Goal: Task Accomplishment & Management: Use online tool/utility

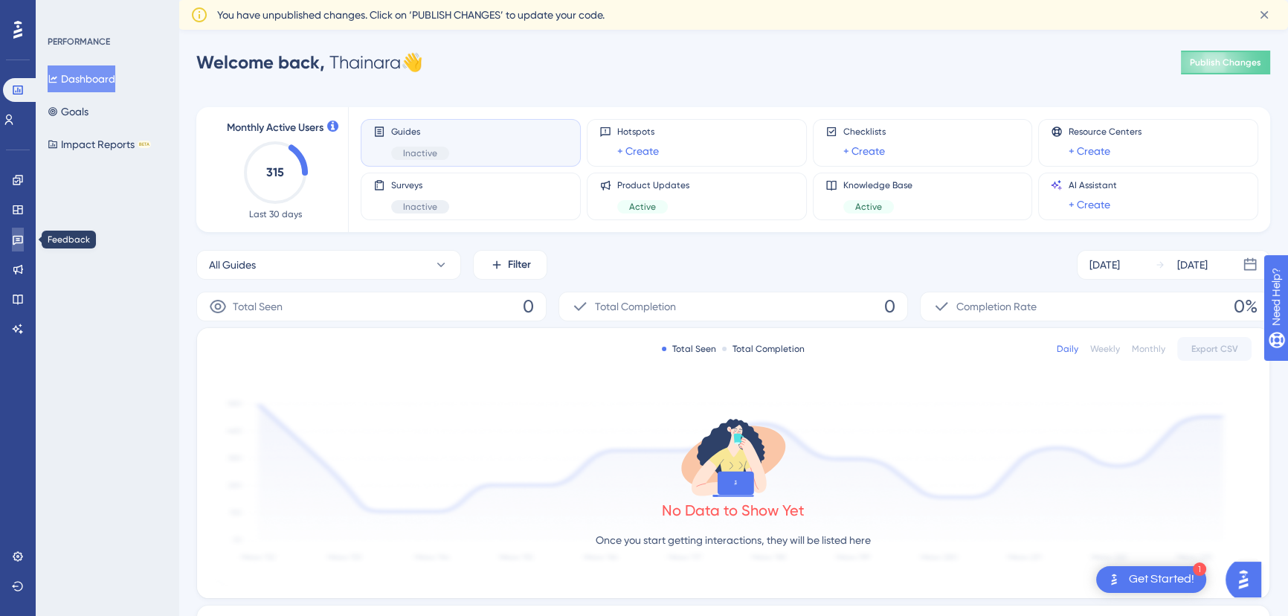
click at [19, 232] on link at bounding box center [18, 240] width 12 height 24
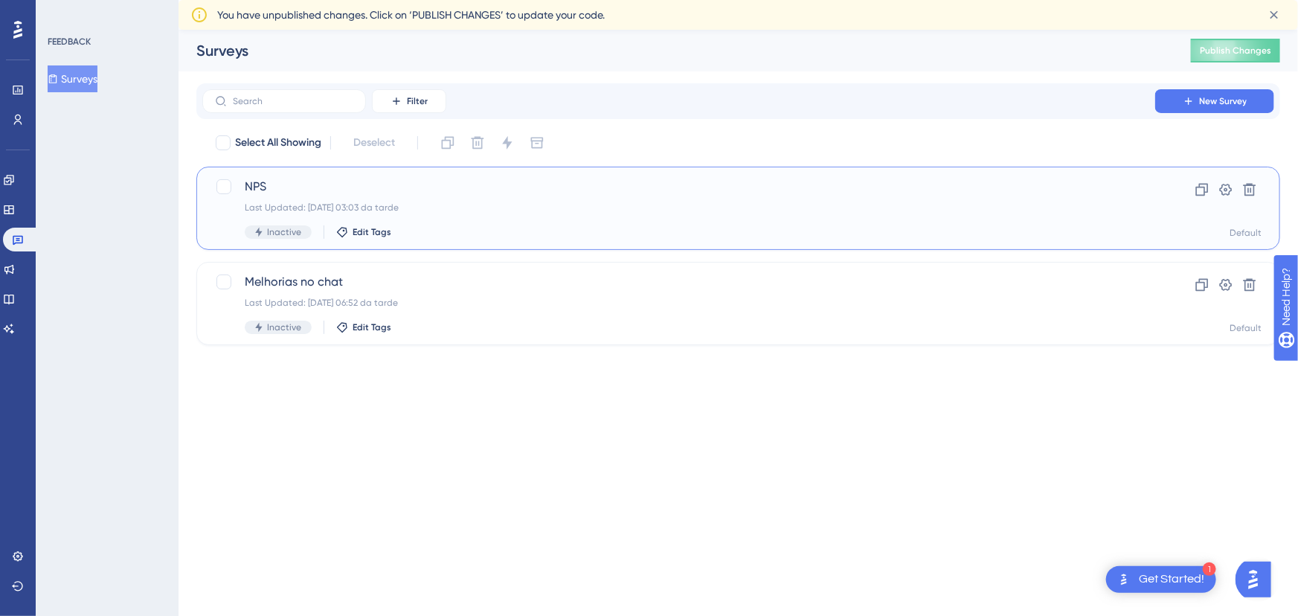
click at [338, 185] on span "NPS" at bounding box center [679, 187] width 868 height 18
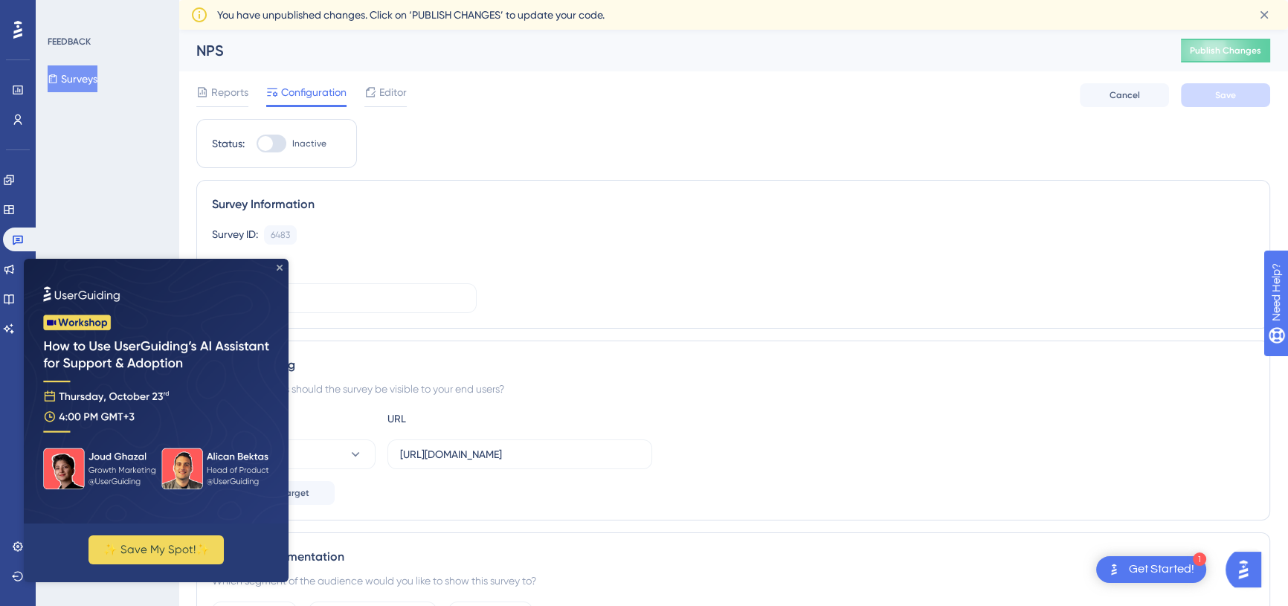
click at [281, 267] on icon "Close Preview" at bounding box center [280, 268] width 6 height 6
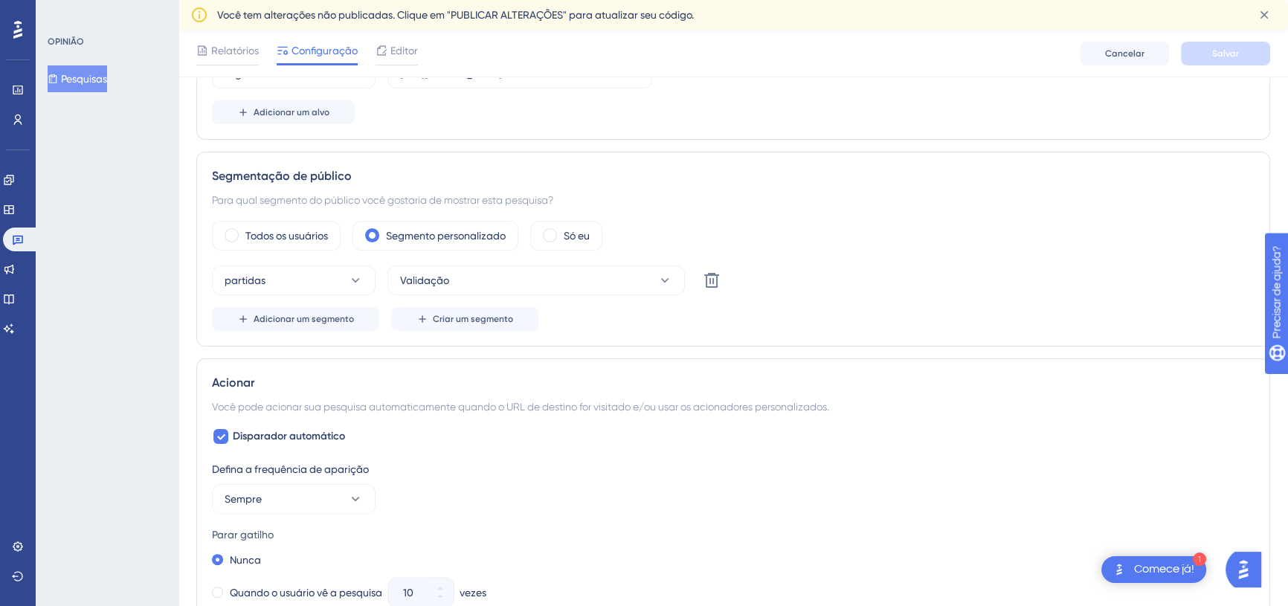
scroll to position [387, 0]
click at [463, 274] on button "Validação" at bounding box center [535, 280] width 297 height 30
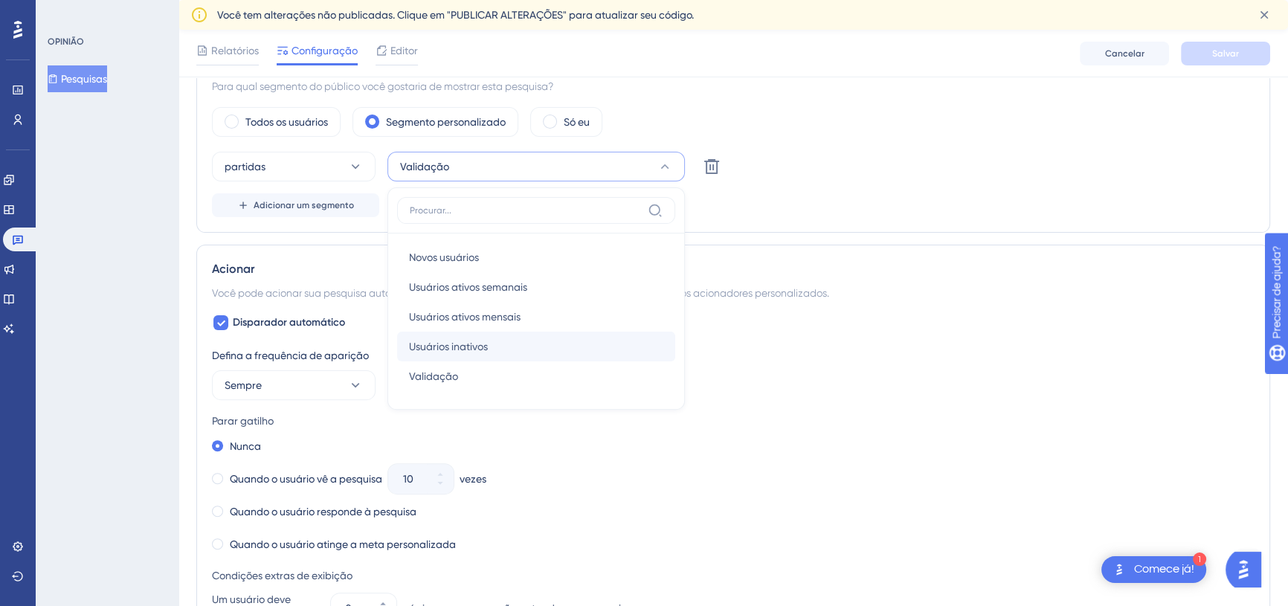
scroll to position [501, 0]
click at [444, 371] on font "Validação" at bounding box center [433, 376] width 49 height 12
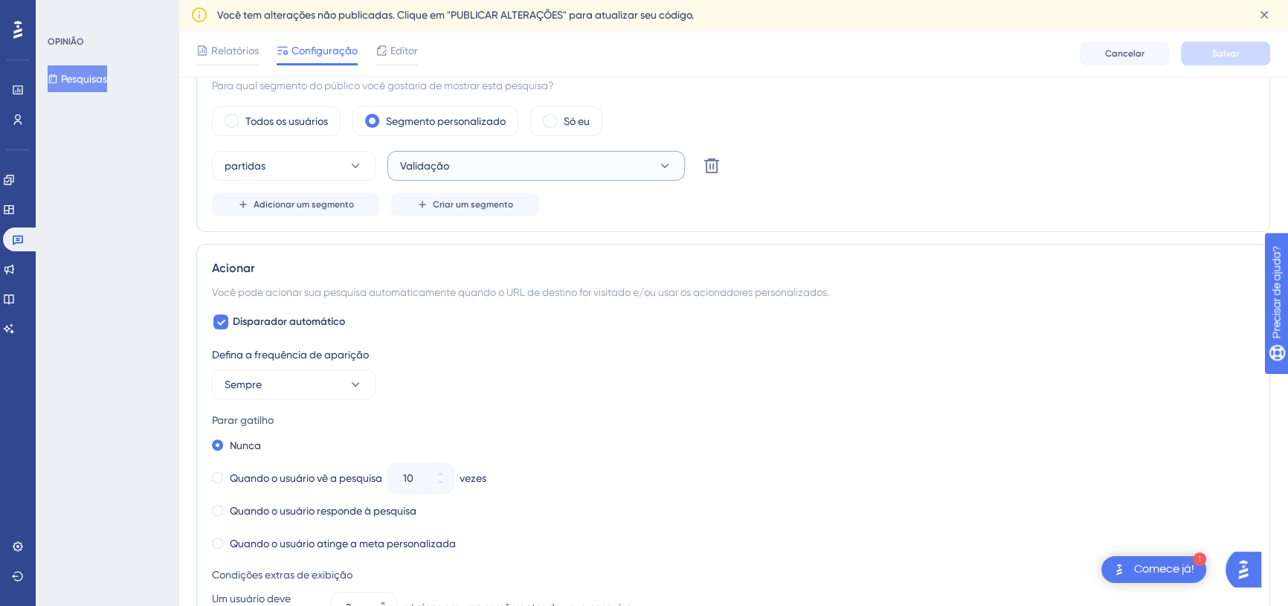
click at [476, 159] on button "Validação" at bounding box center [535, 166] width 297 height 30
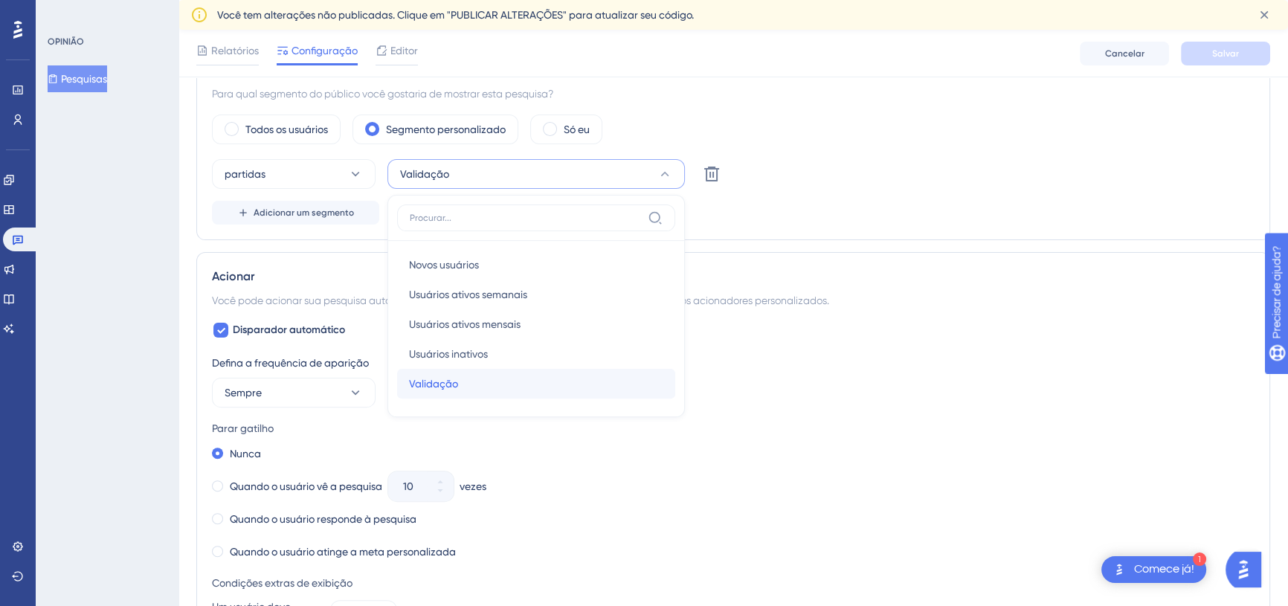
click at [451, 375] on span "Validação" at bounding box center [433, 384] width 49 height 18
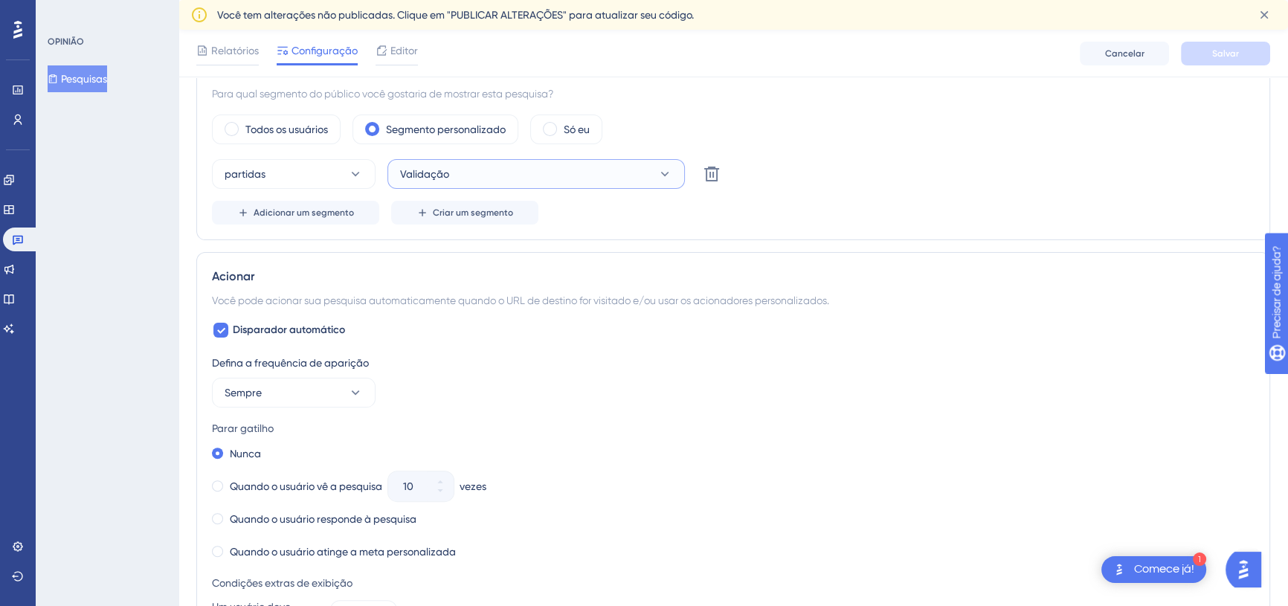
click at [644, 173] on button "Validação" at bounding box center [535, 174] width 297 height 30
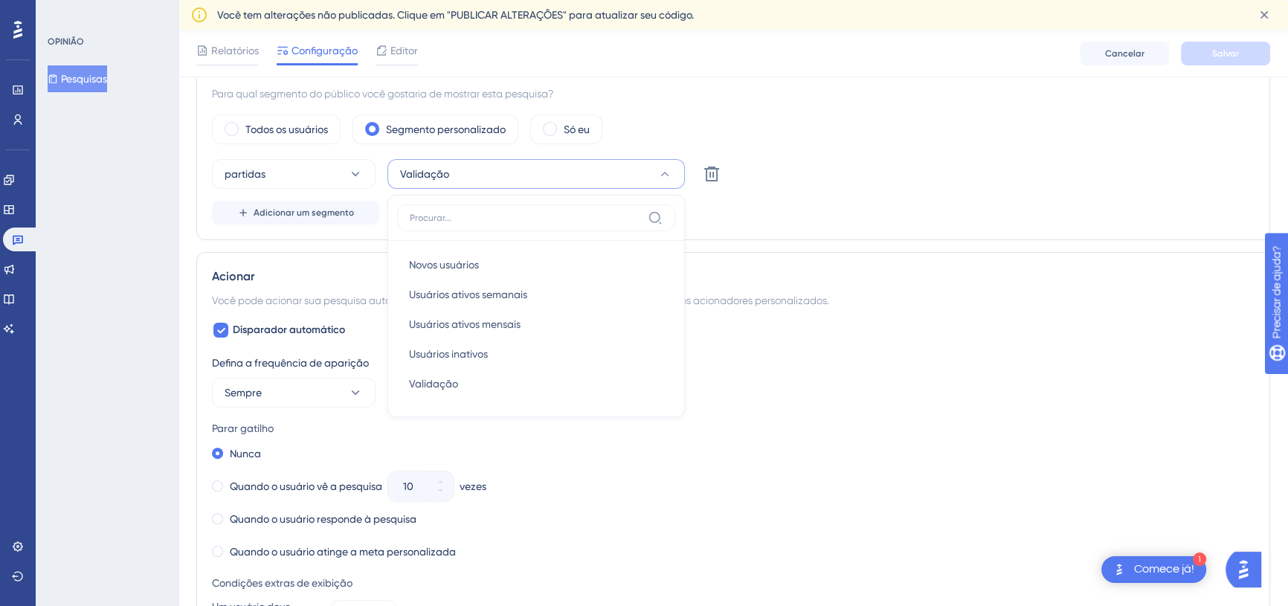
click at [738, 216] on div "Adicionar um segmento Criar um segmento" at bounding box center [733, 213] width 1043 height 24
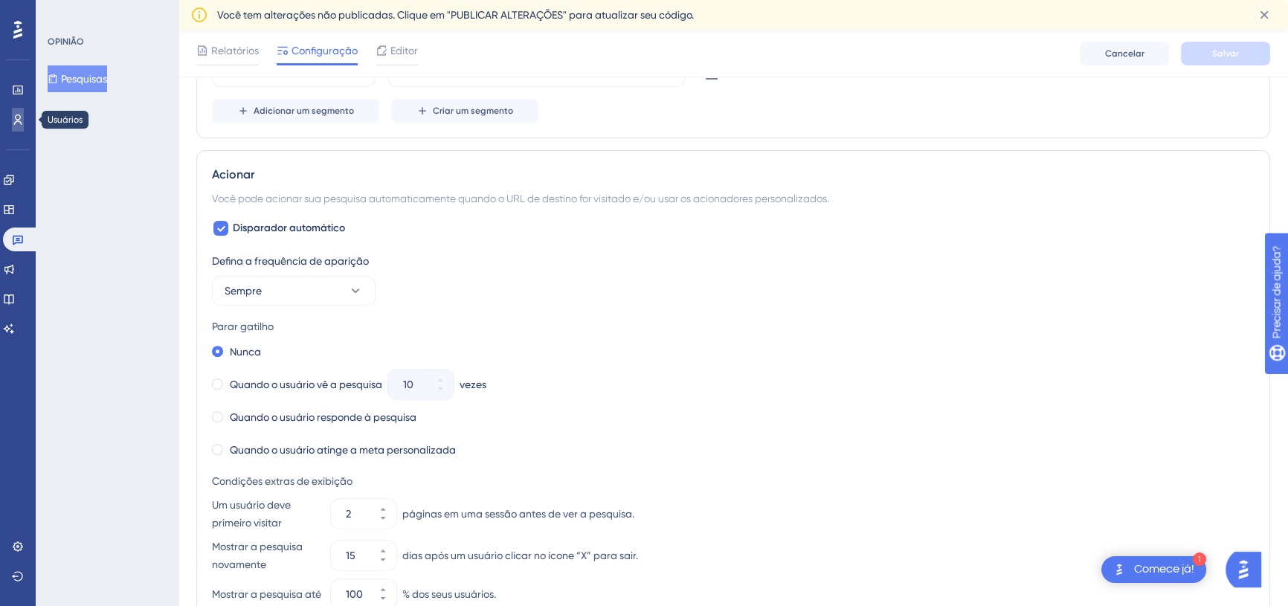
scroll to position [610, 0]
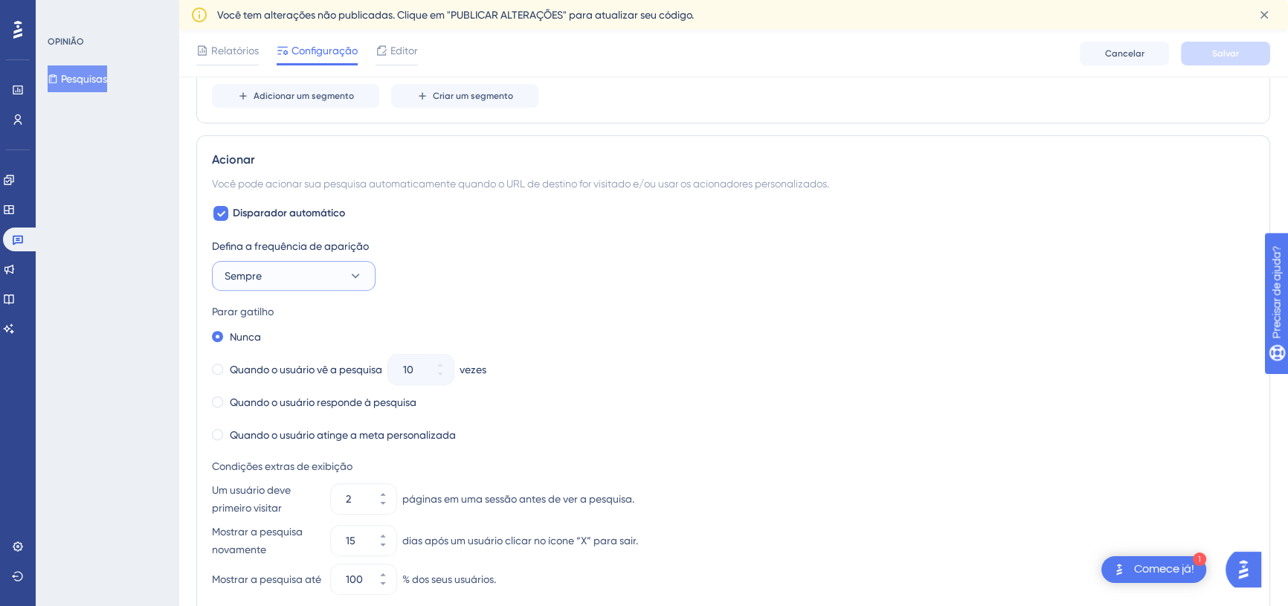
click at [341, 278] on button "Sempre" at bounding box center [294, 276] width 164 height 30
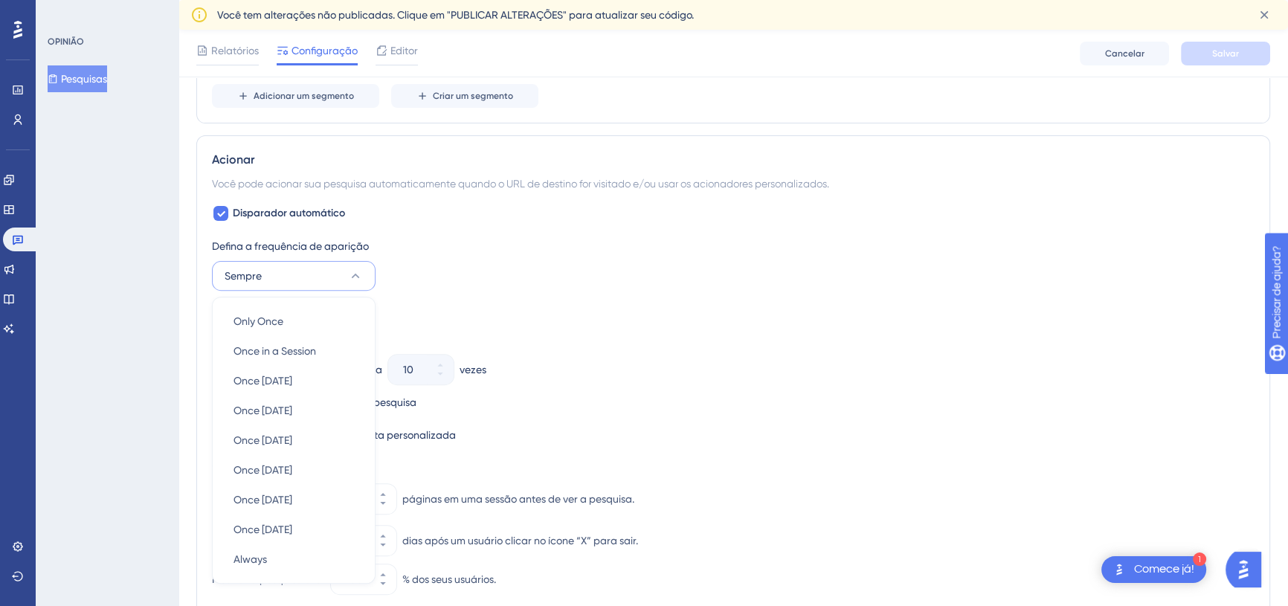
scroll to position [735, 0]
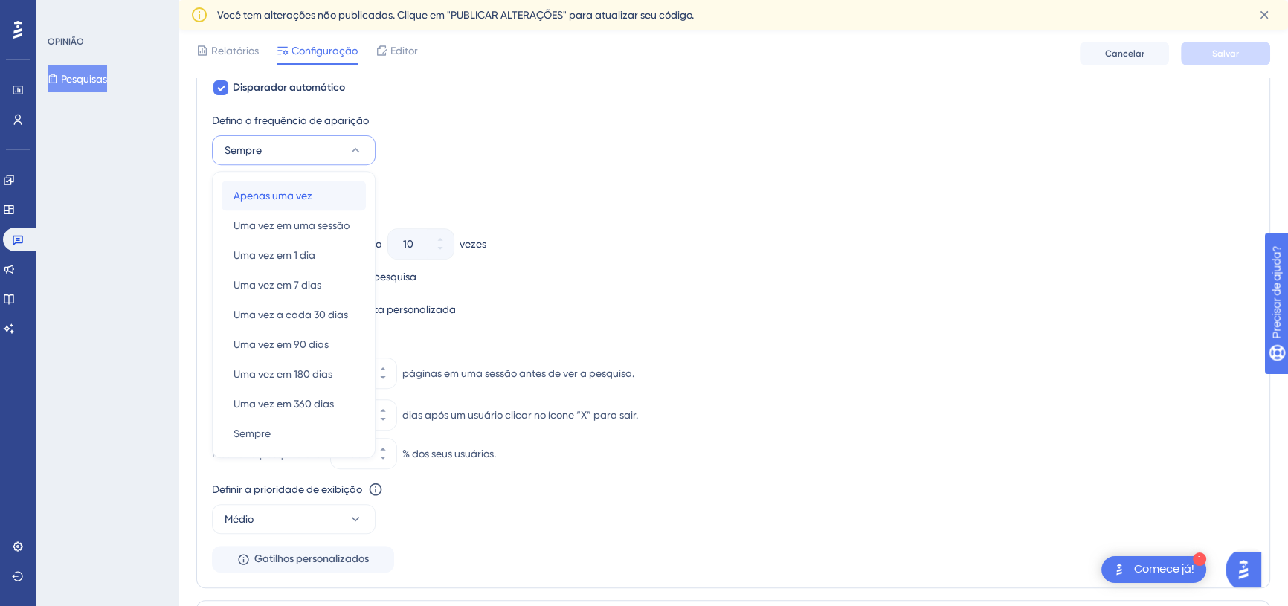
click at [310, 193] on font "Apenas uma vez" at bounding box center [273, 196] width 79 height 12
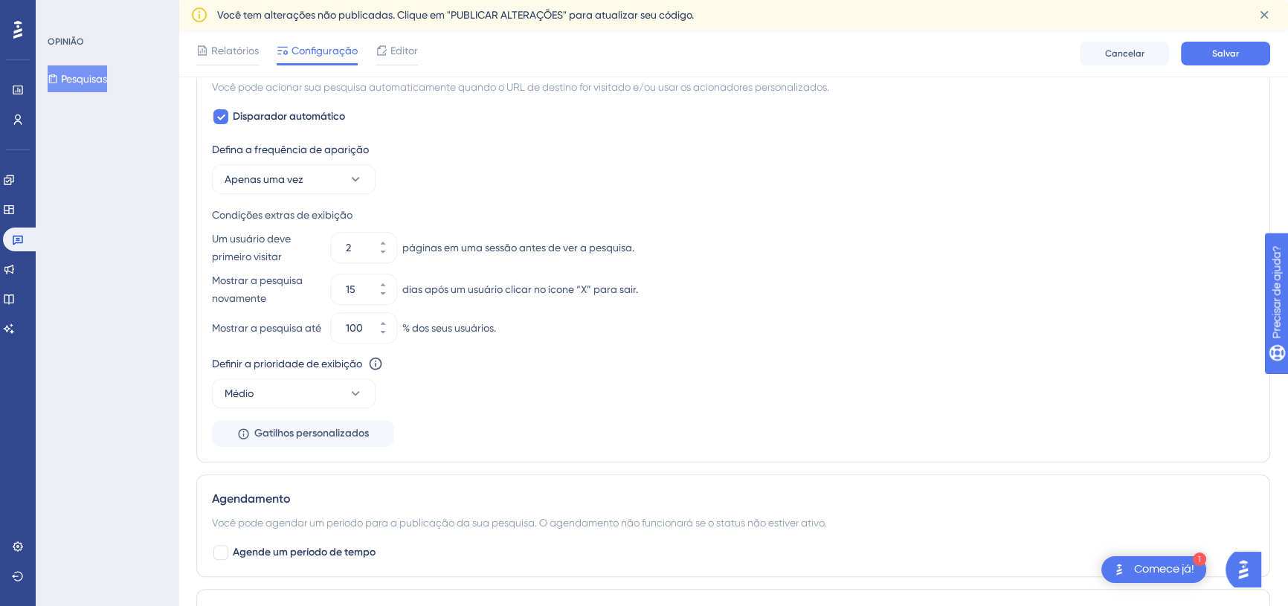
scroll to position [703, 0]
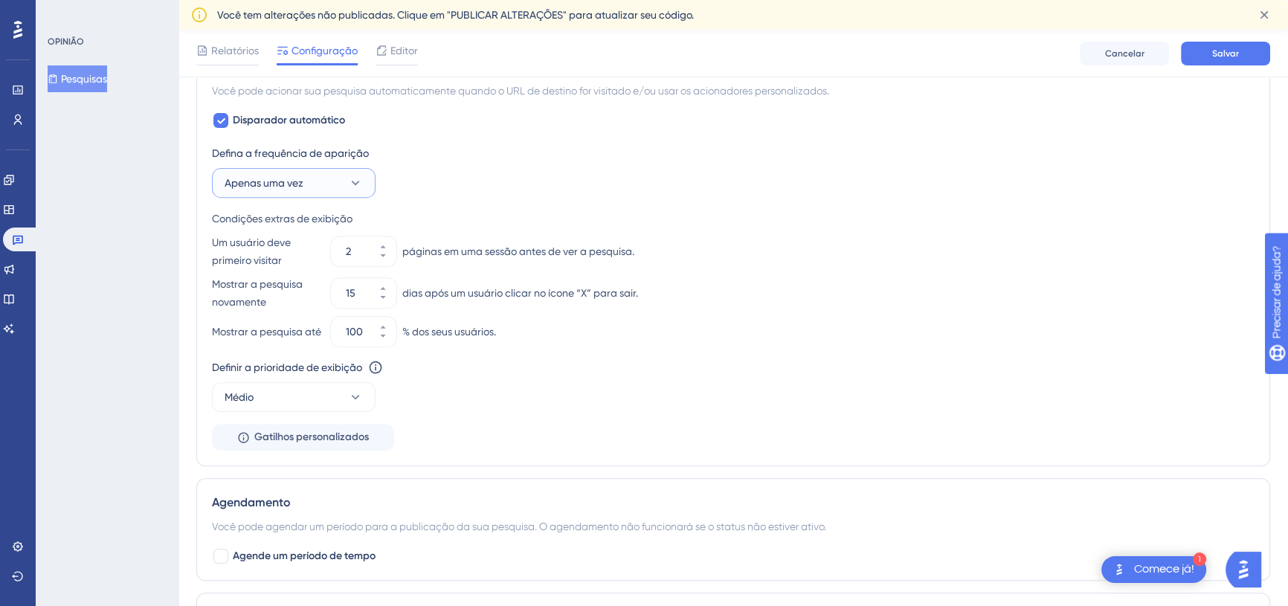
click at [358, 184] on icon at bounding box center [355, 182] width 15 height 15
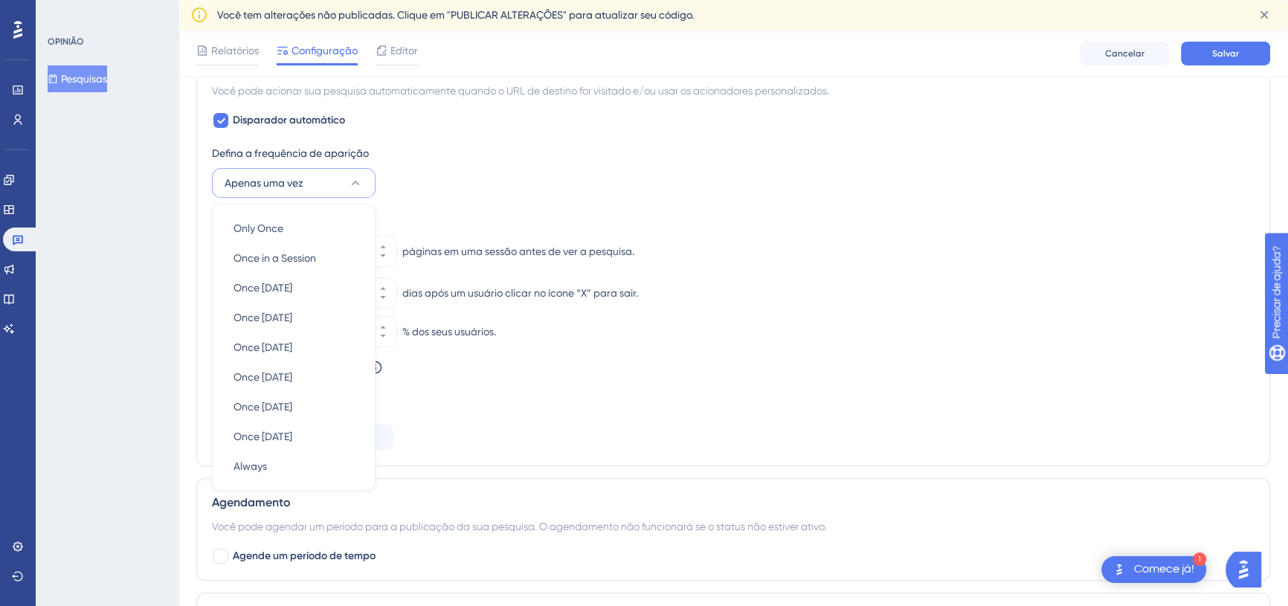
scroll to position [735, 0]
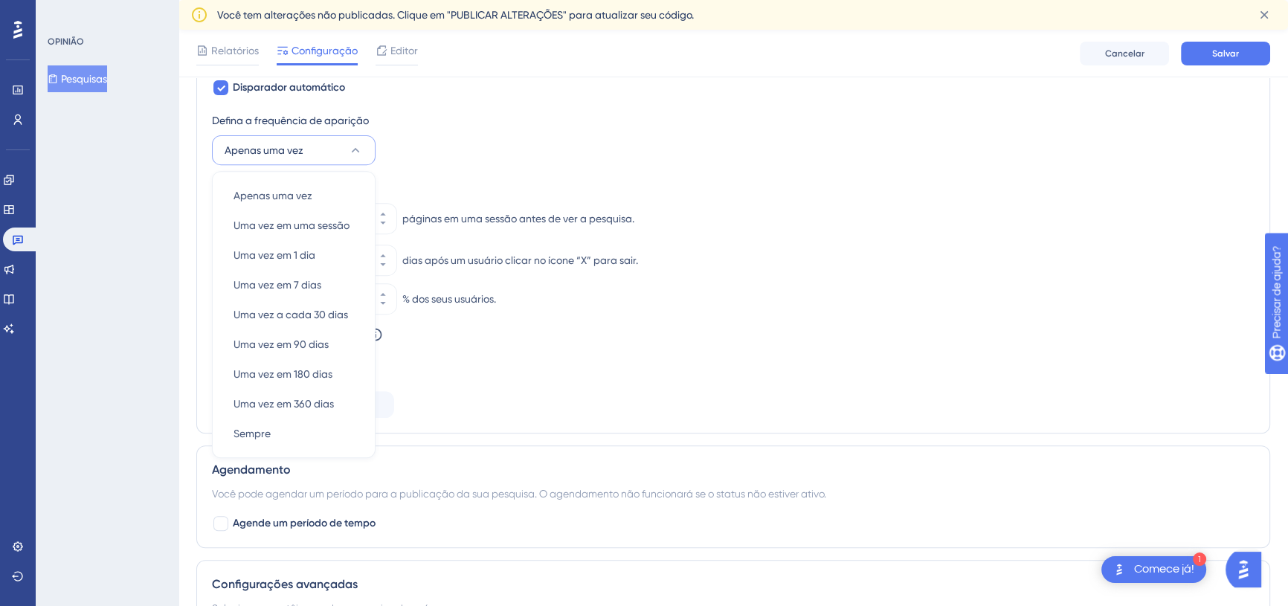
click at [390, 171] on div "Defina a frequência de aparição Apenas uma vez Apenas uma vez Apenas uma vez Um…" at bounding box center [733, 265] width 1043 height 306
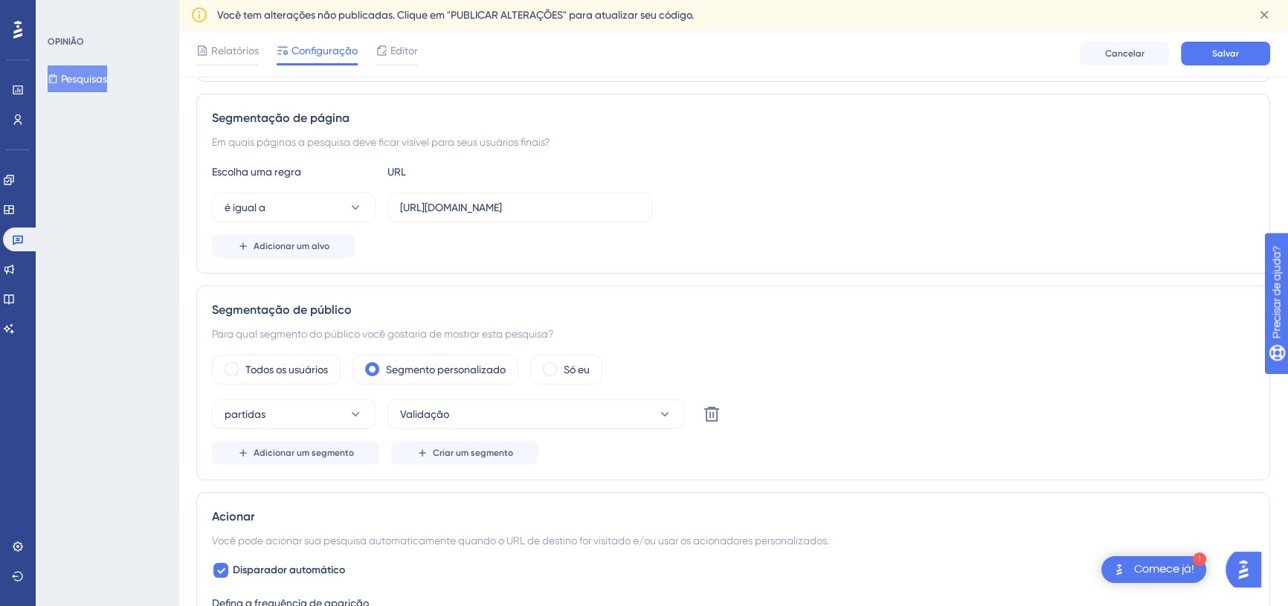
scroll to position [216, 10]
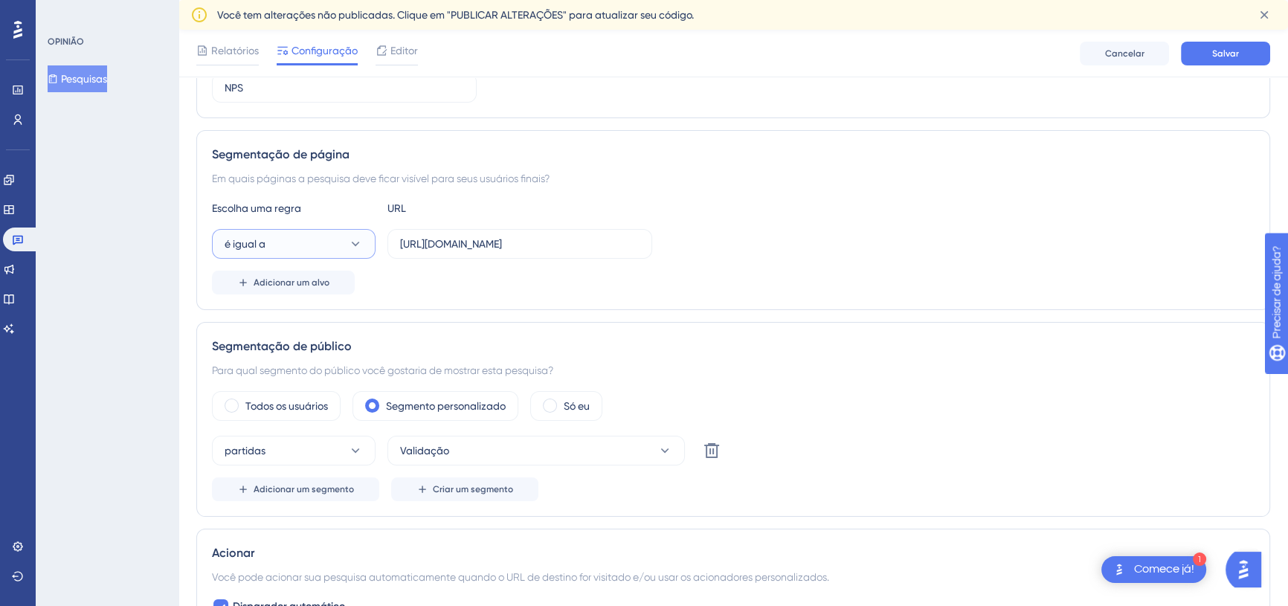
click at [348, 239] on icon at bounding box center [355, 243] width 15 height 15
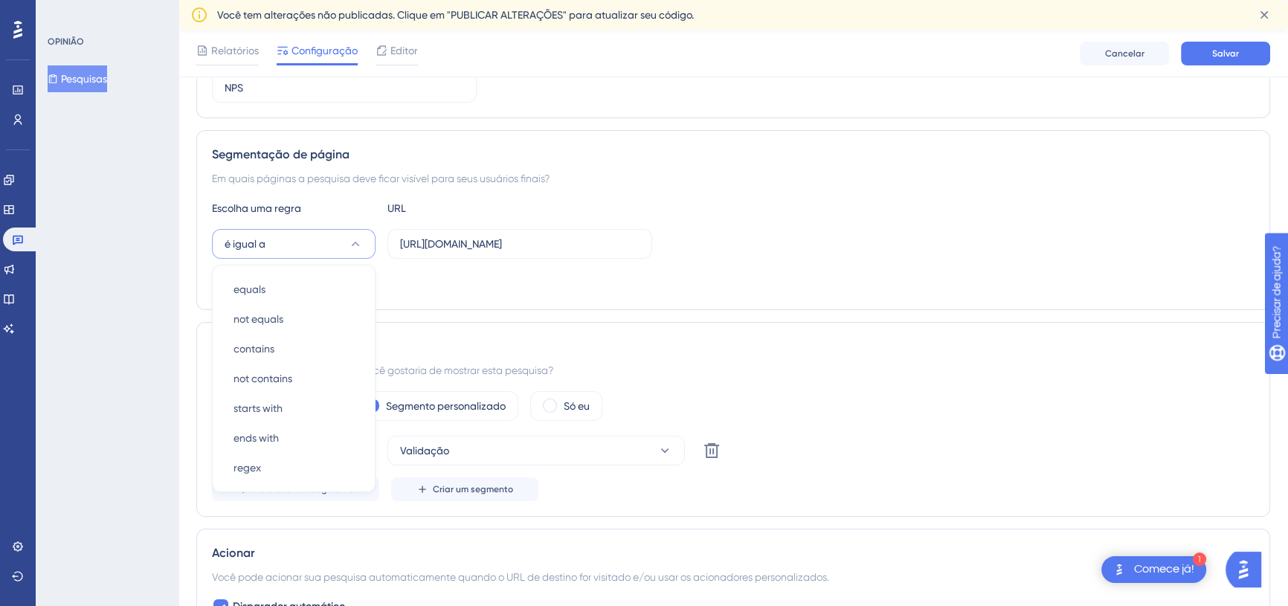
scroll to position [283, 10]
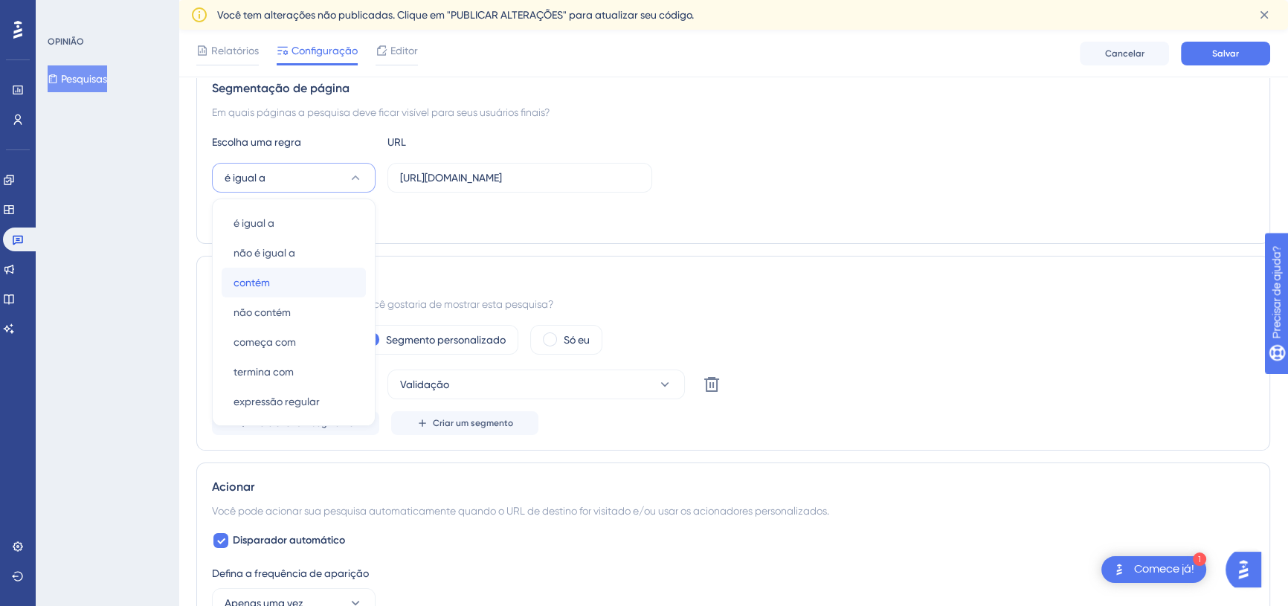
click at [272, 283] on div "contém contém" at bounding box center [294, 283] width 120 height 30
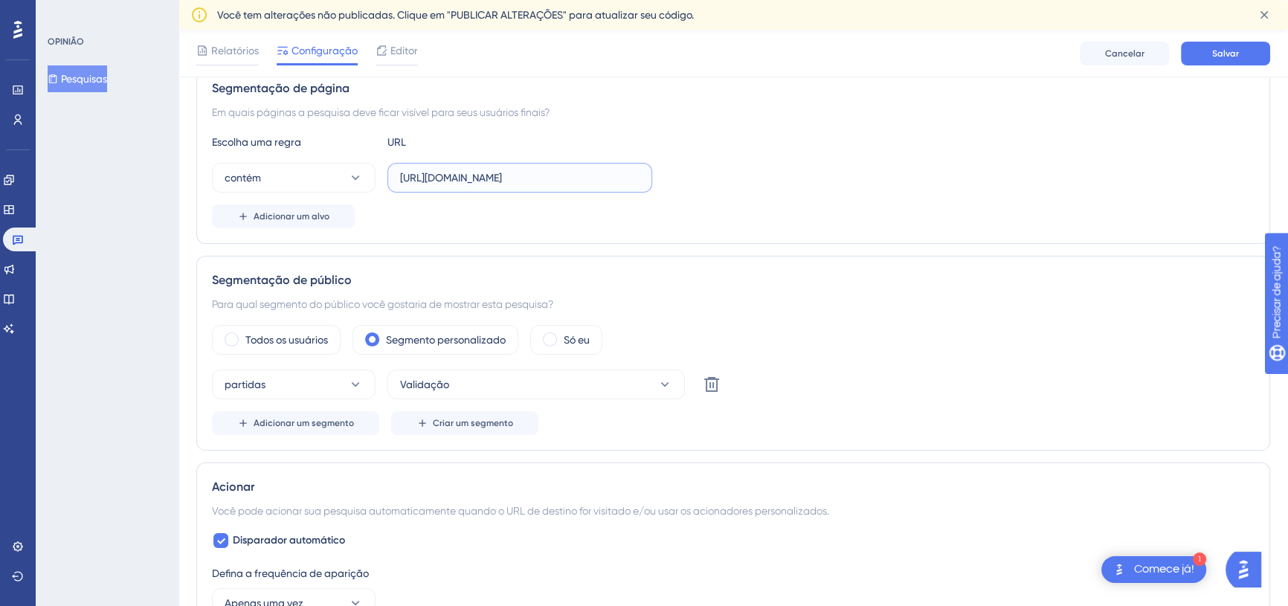
drag, startPoint x: 519, startPoint y: 175, endPoint x: 667, endPoint y: 185, distance: 148.3
click at [667, 185] on div "contém https://app.loopia.com.br/app/inicio" at bounding box center [733, 178] width 1043 height 30
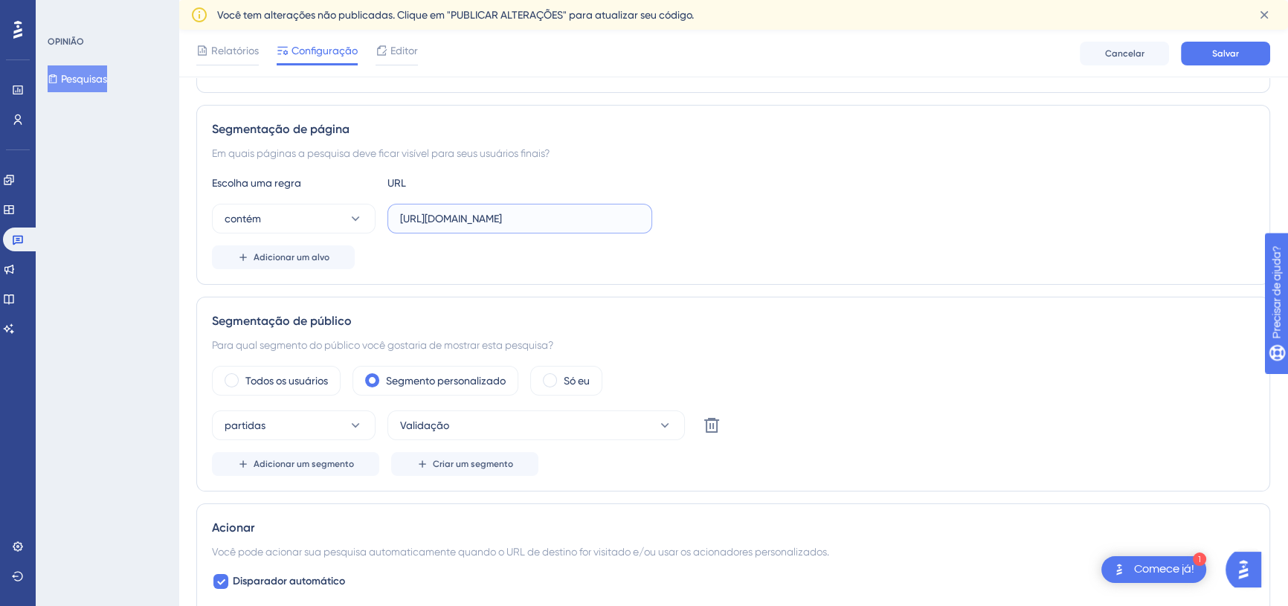
scroll to position [238, 10]
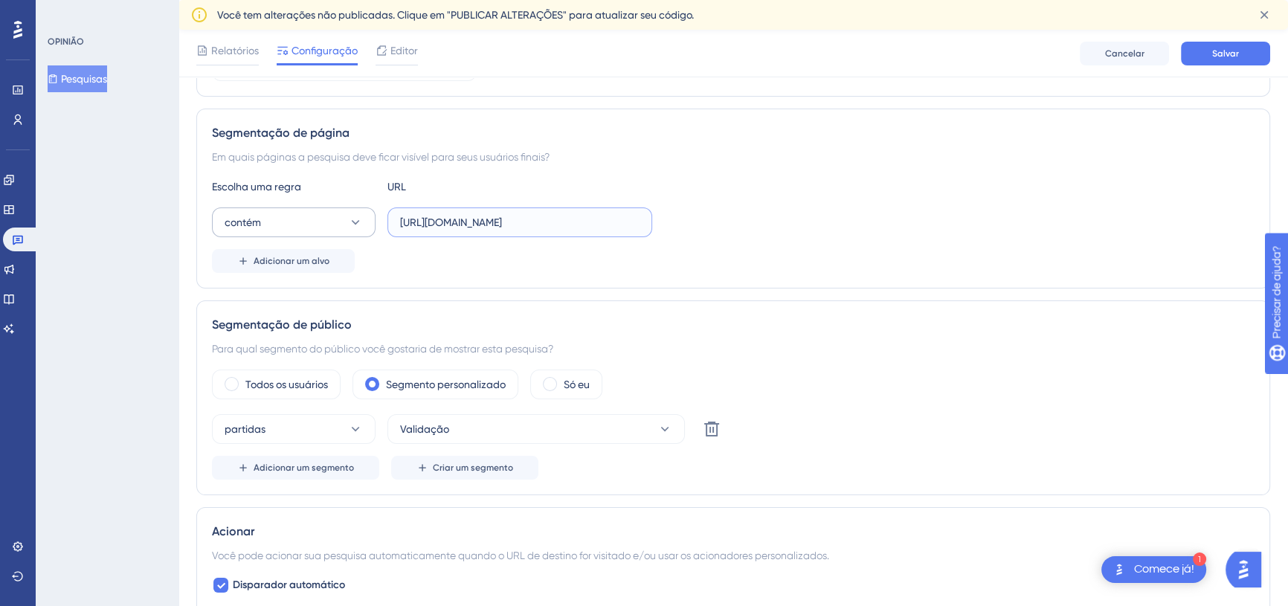
type input "https://app.loopia.com.br/app/"
click at [348, 217] on icon at bounding box center [355, 222] width 15 height 15
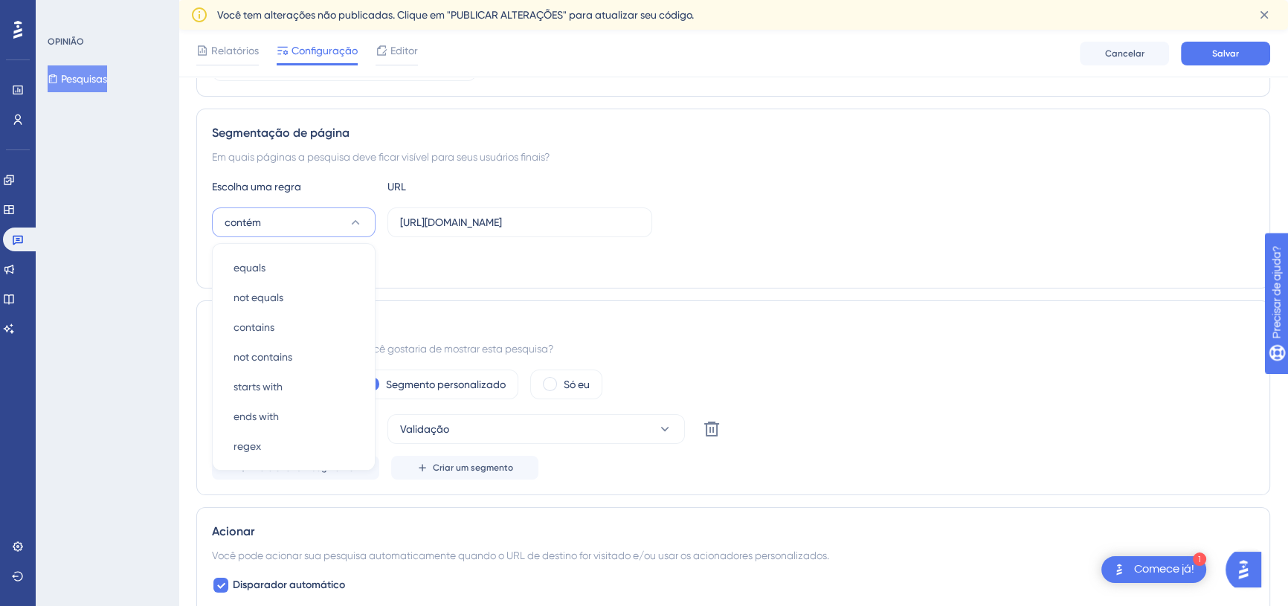
scroll to position [289, 10]
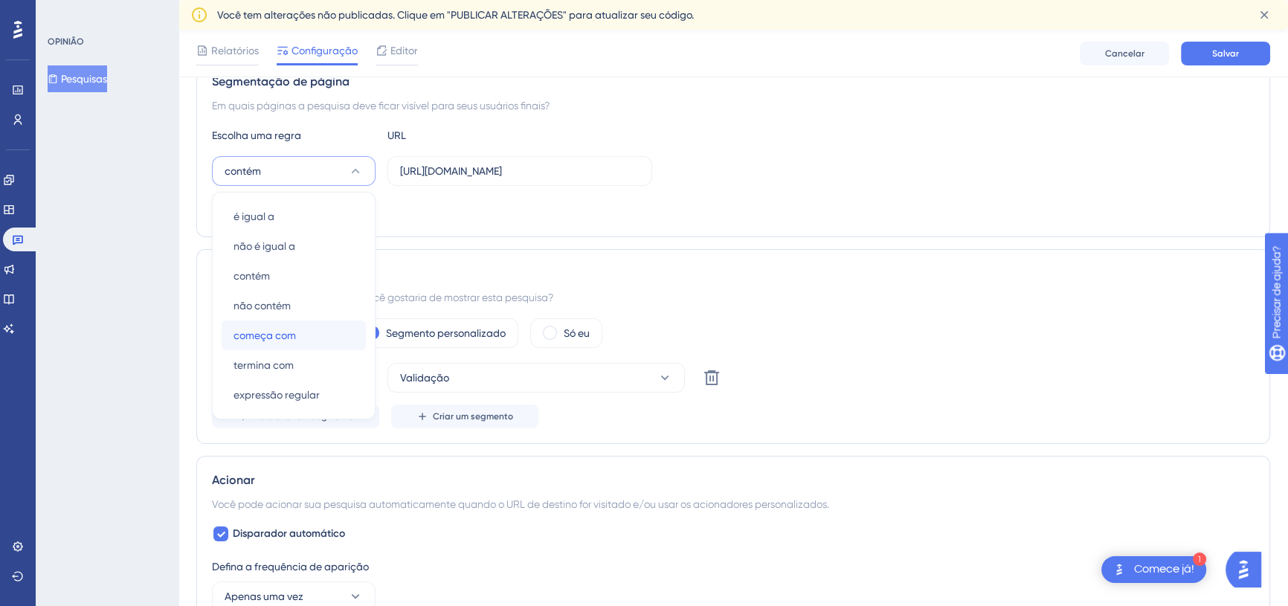
click at [271, 340] on font "começa com" at bounding box center [265, 335] width 62 height 12
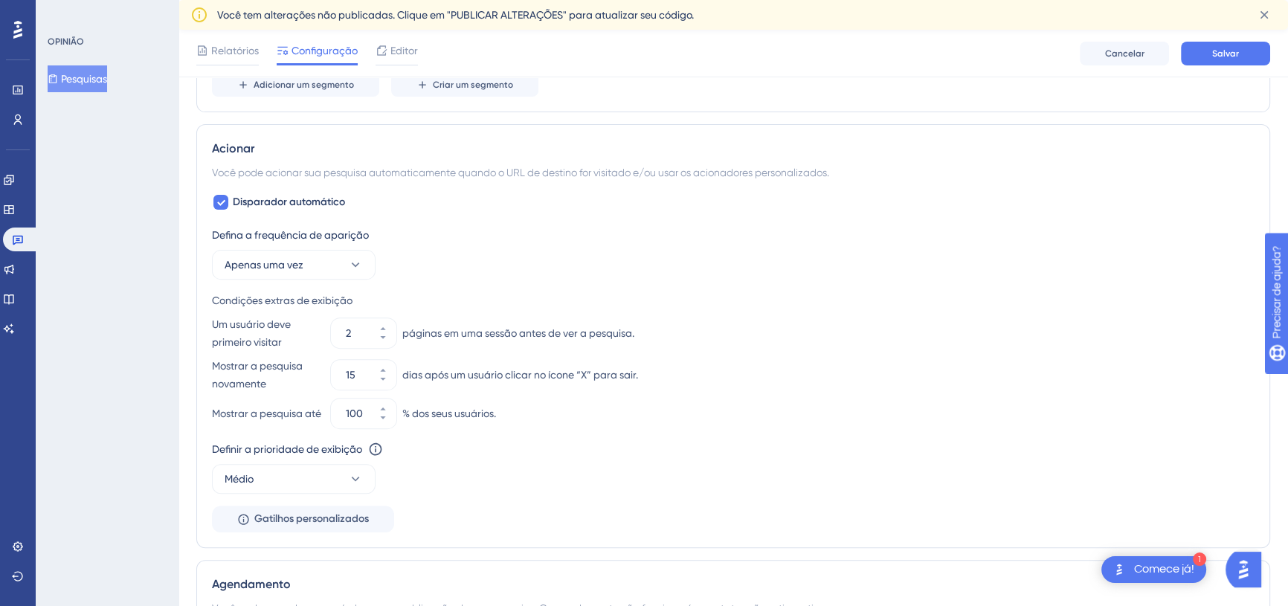
scroll to position [622, 10]
click at [373, 381] on button "15" at bounding box center [383, 380] width 27 height 15
click at [373, 381] on button "14" at bounding box center [383, 380] width 27 height 15
click at [373, 381] on button "13" at bounding box center [383, 380] width 27 height 15
click at [373, 381] on button "12" at bounding box center [383, 380] width 27 height 15
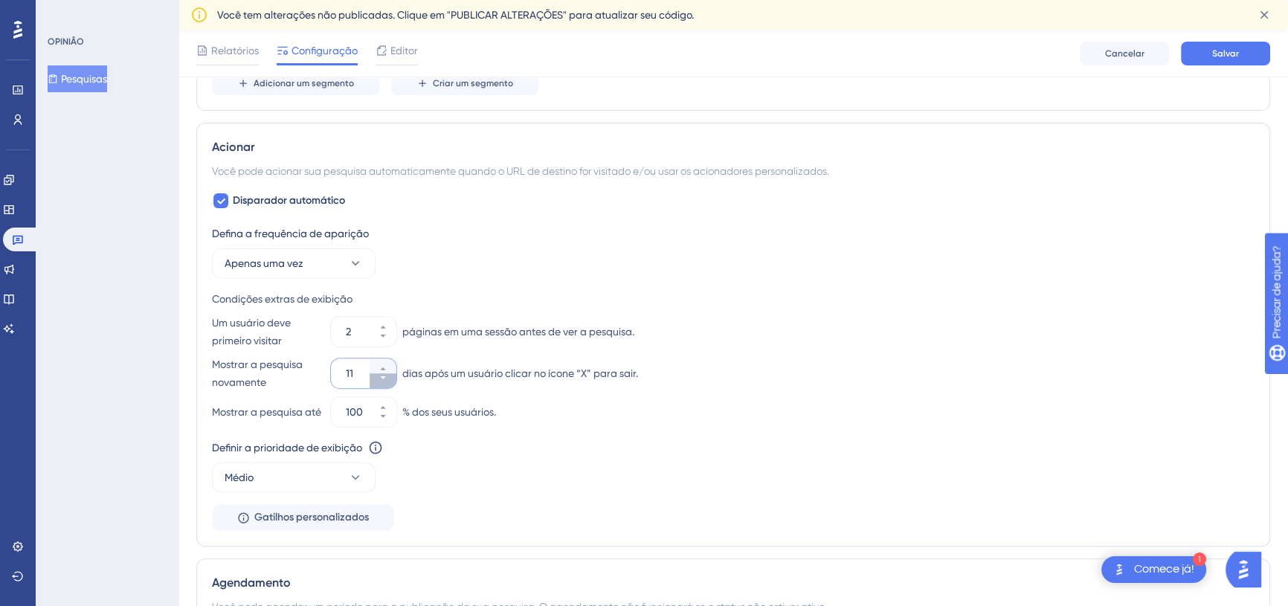
click at [373, 381] on button "11" at bounding box center [383, 380] width 27 height 15
click at [373, 381] on button "10" at bounding box center [383, 380] width 27 height 15
click at [373, 381] on button "9" at bounding box center [383, 380] width 27 height 15
click at [373, 381] on button "8" at bounding box center [383, 380] width 27 height 15
click at [373, 381] on button "7" at bounding box center [383, 380] width 27 height 15
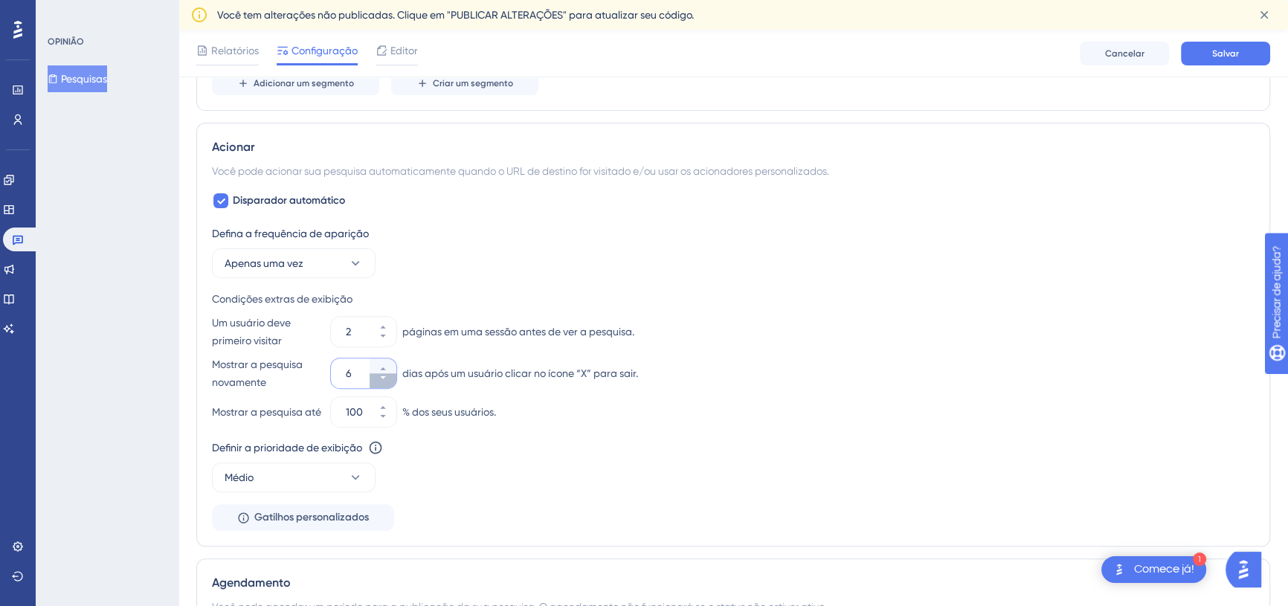
click at [373, 381] on button "6" at bounding box center [383, 380] width 27 height 15
click at [373, 381] on button "5" at bounding box center [383, 380] width 27 height 15
click at [373, 381] on button "4" at bounding box center [383, 380] width 27 height 15
click at [373, 381] on button "3" at bounding box center [383, 380] width 27 height 15
click at [373, 381] on button "2" at bounding box center [383, 380] width 27 height 15
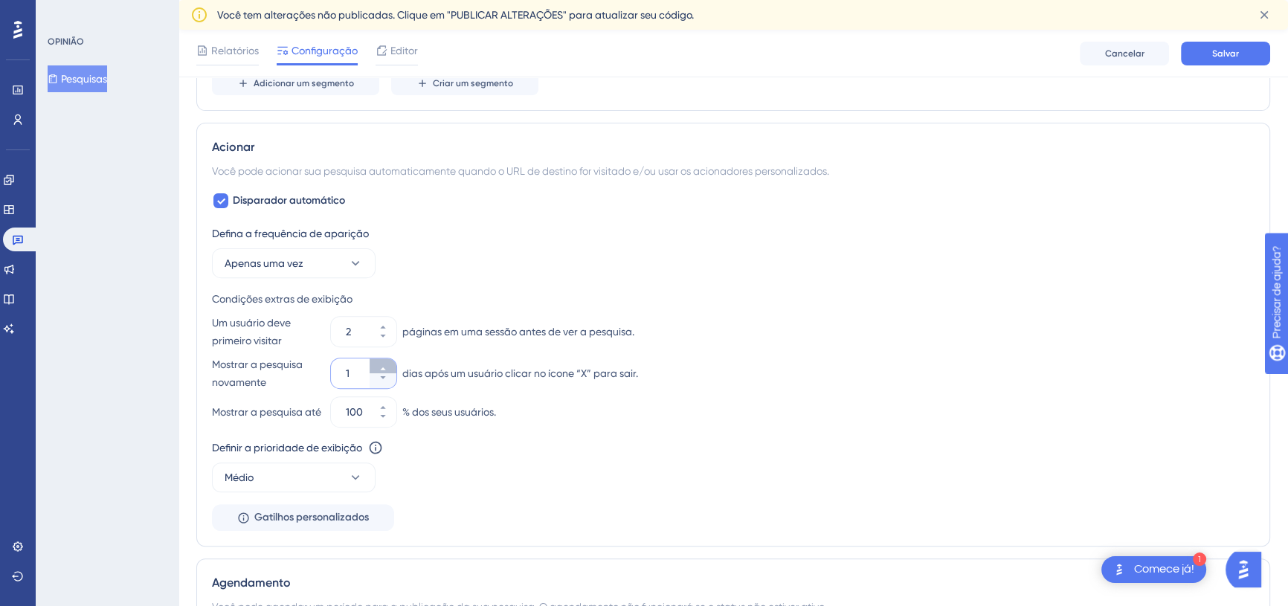
click at [379, 364] on icon at bounding box center [383, 368] width 9 height 9
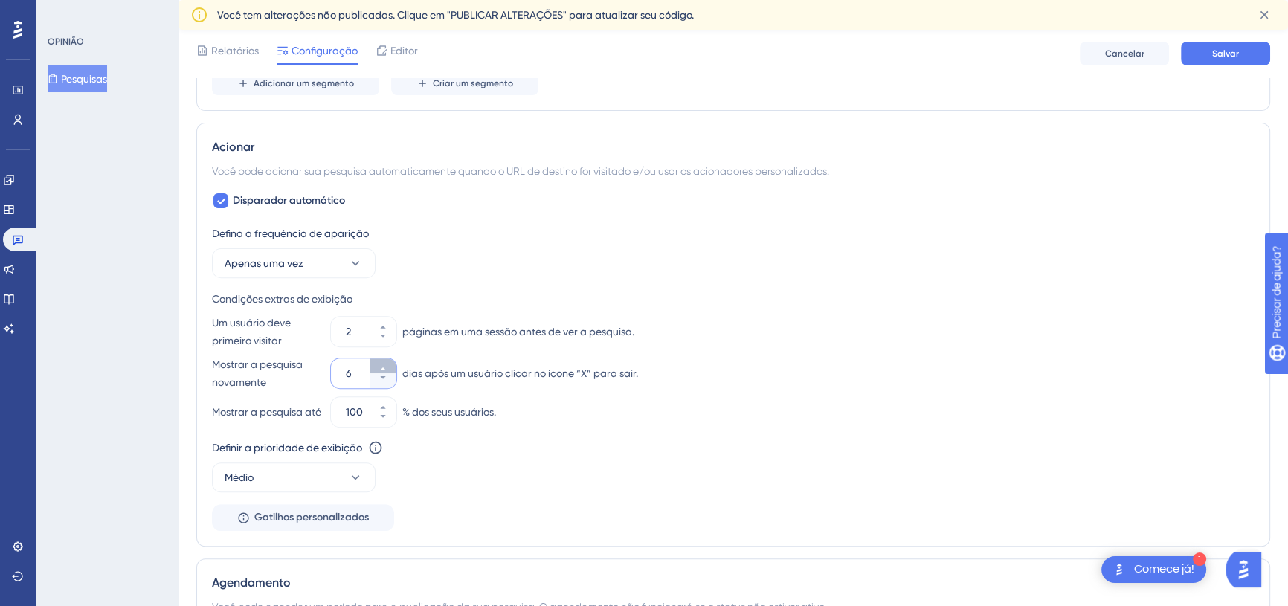
click at [379, 364] on icon at bounding box center [383, 368] width 9 height 9
click at [378, 377] on button "9" at bounding box center [383, 380] width 27 height 15
click at [378, 377] on button "8" at bounding box center [383, 380] width 27 height 15
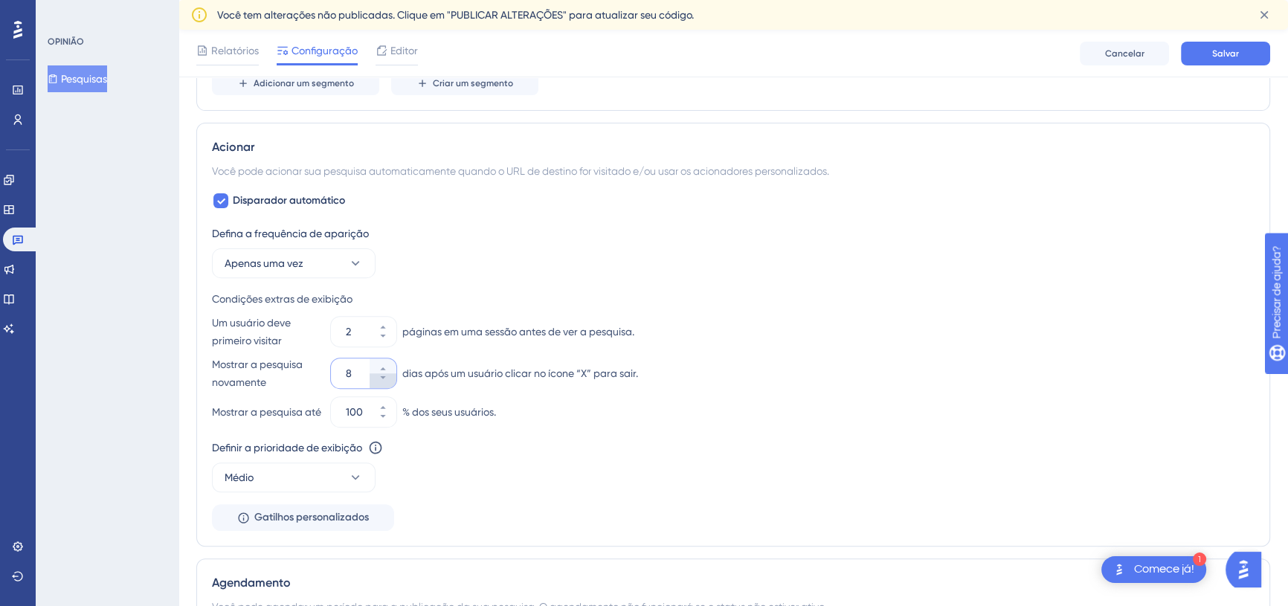
type input "7"
click at [515, 409] on div "Mostrar a pesquisa até 100 % dos seus usuários." at bounding box center [733, 412] width 1043 height 30
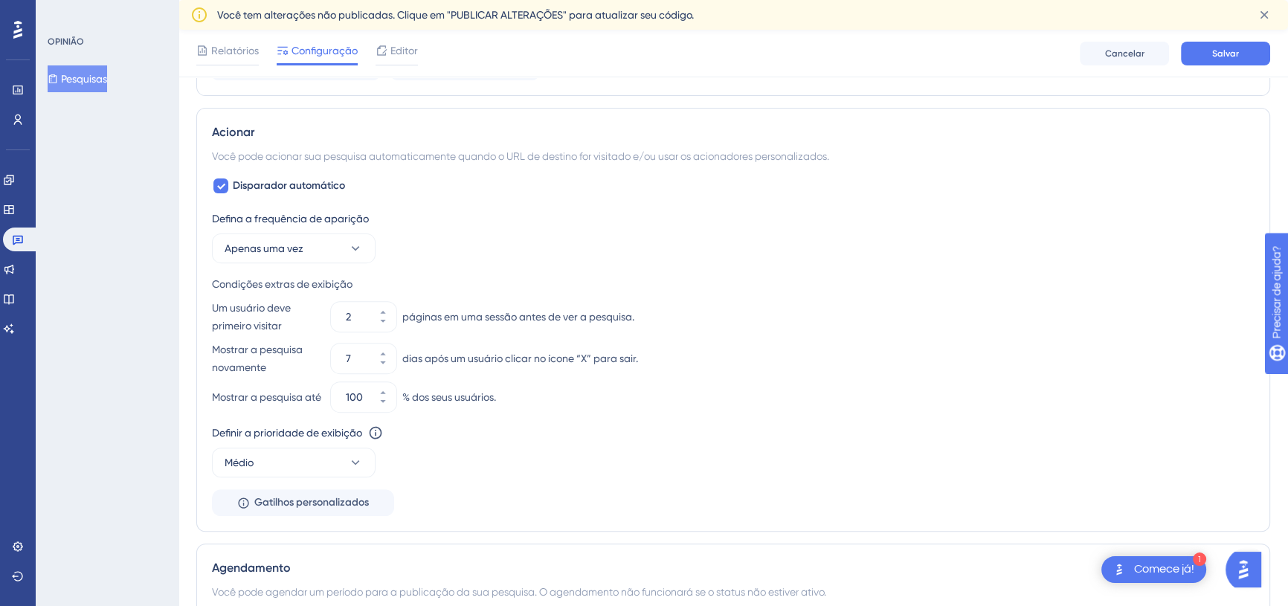
scroll to position [638, 10]
click at [348, 463] on icon at bounding box center [355, 461] width 15 height 15
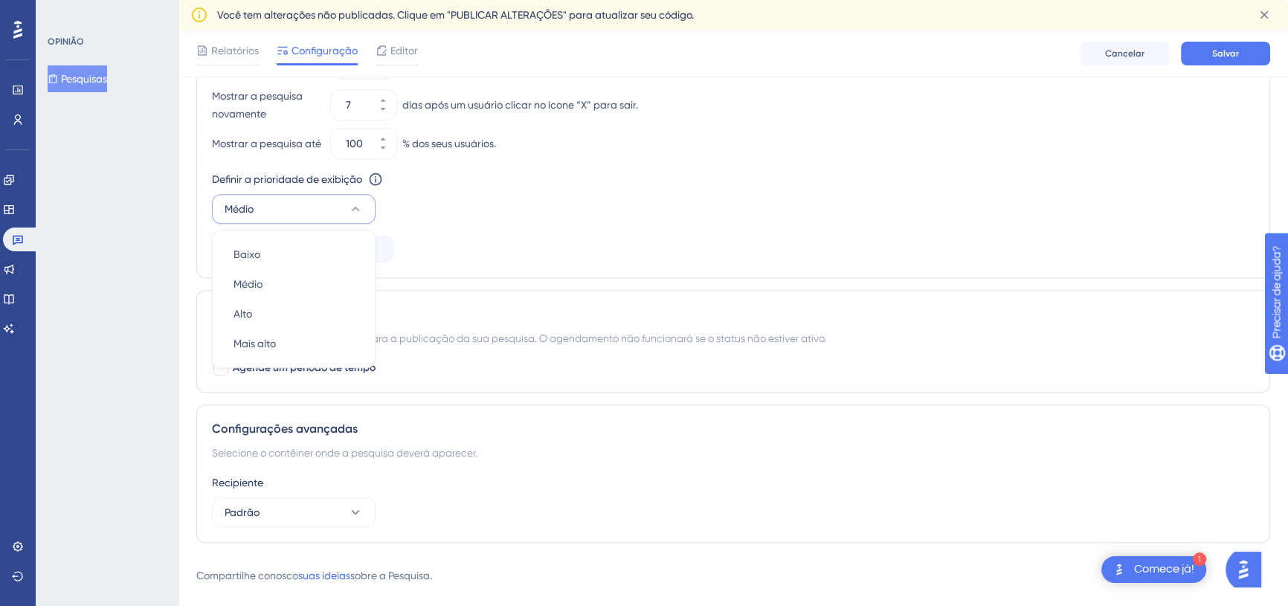
click at [408, 354] on div "Agendamento Você pode agendar um período para a publicação da sua pesquisa. O a…" at bounding box center [733, 341] width 1074 height 103
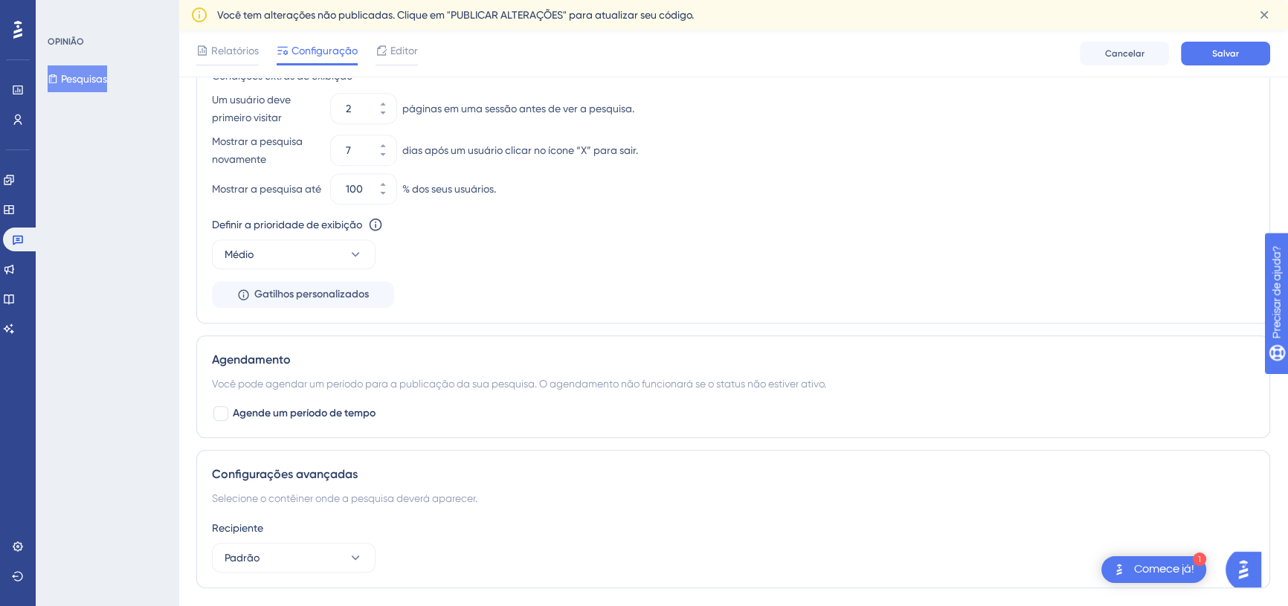
scroll to position [880, 10]
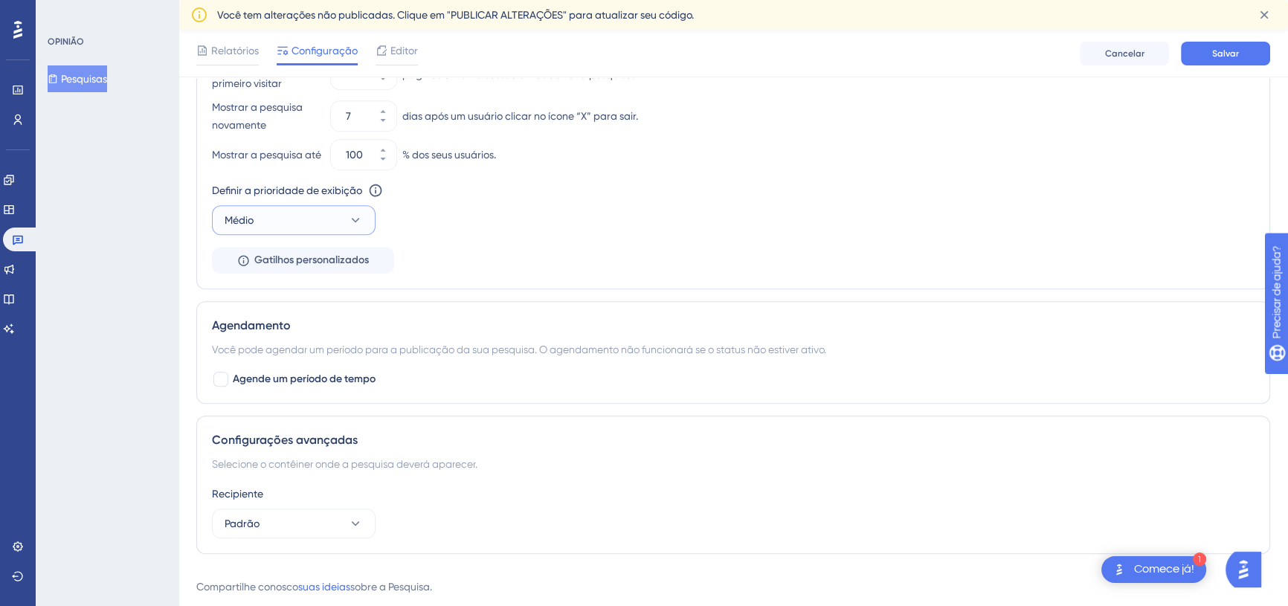
click at [348, 223] on icon at bounding box center [355, 220] width 15 height 15
click at [276, 355] on div "Mais alto Mais alto" at bounding box center [294, 355] width 120 height 30
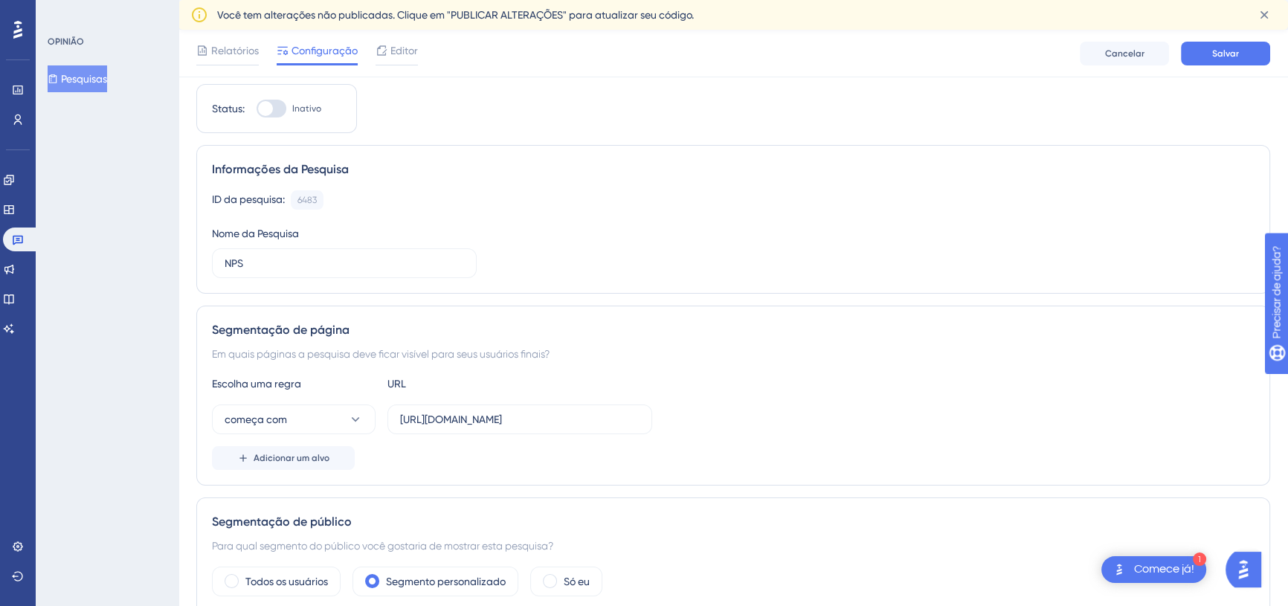
scroll to position [24, 10]
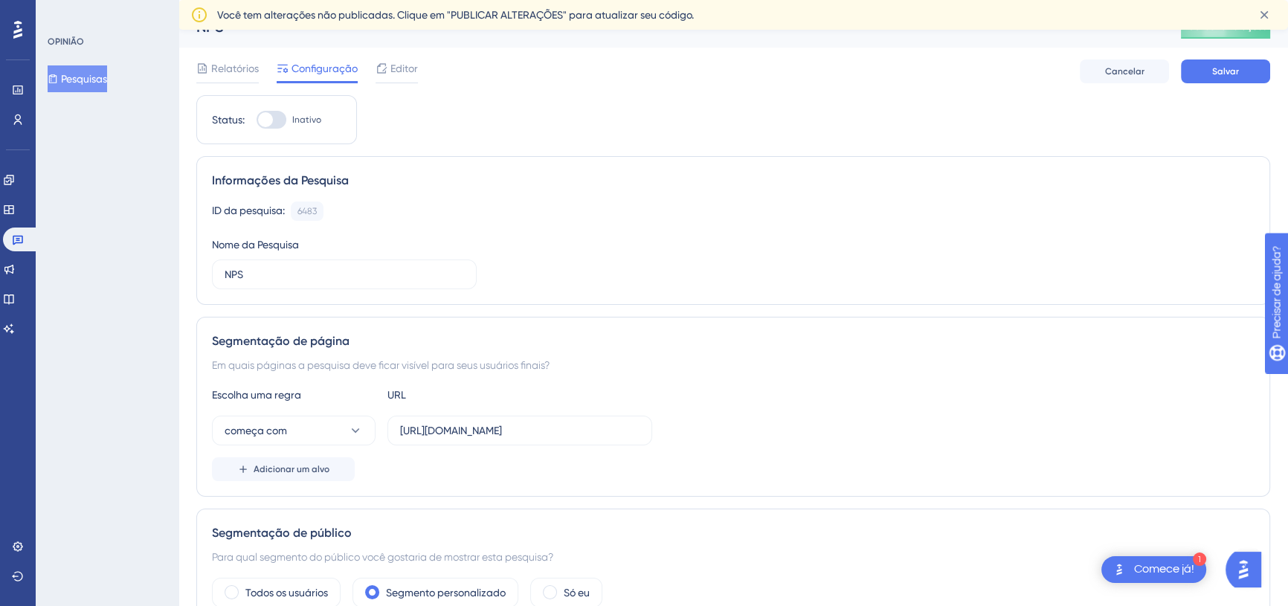
click at [258, 118] on div at bounding box center [265, 119] width 15 height 15
click at [257, 120] on input "Inativo" at bounding box center [256, 120] width 1 height 1
checkbox input "true"
click at [1191, 71] on button "Salvar" at bounding box center [1225, 71] width 89 height 24
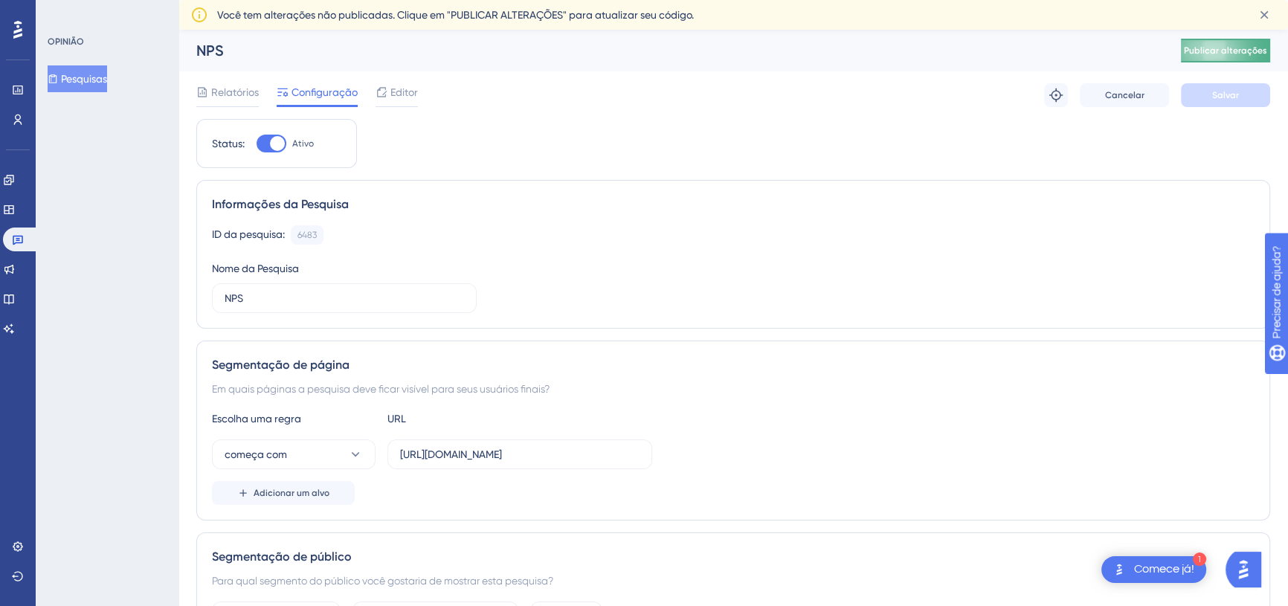
click at [1206, 48] on font "Publicar alterações" at bounding box center [1225, 50] width 83 height 10
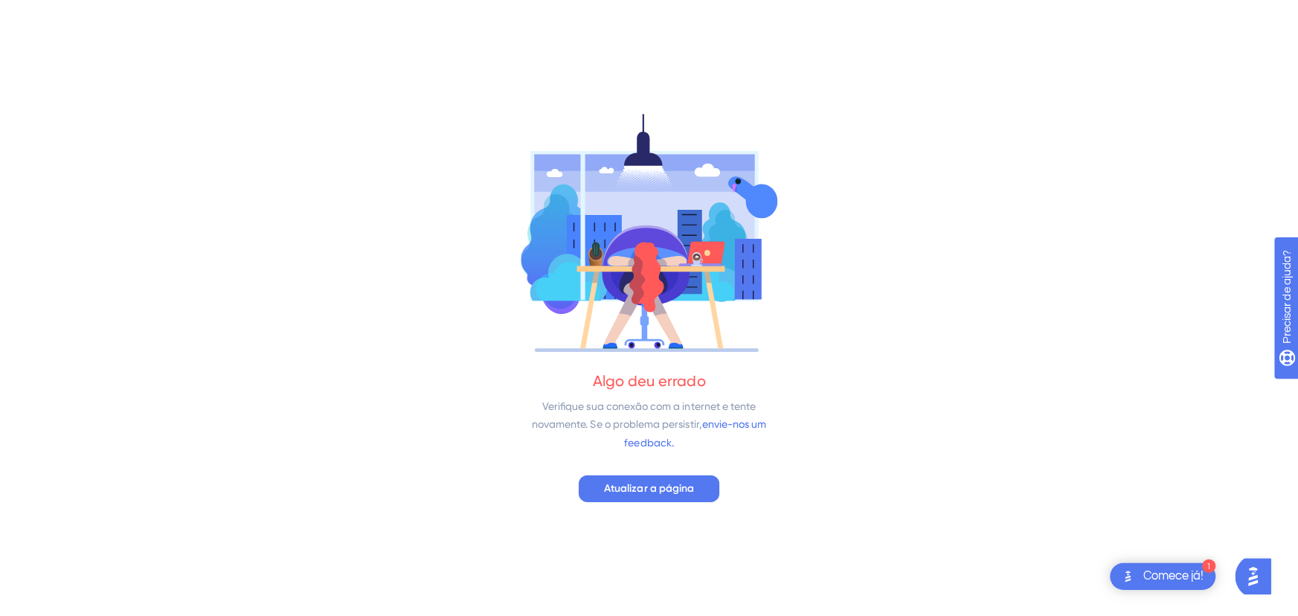
scroll to position [0, 0]
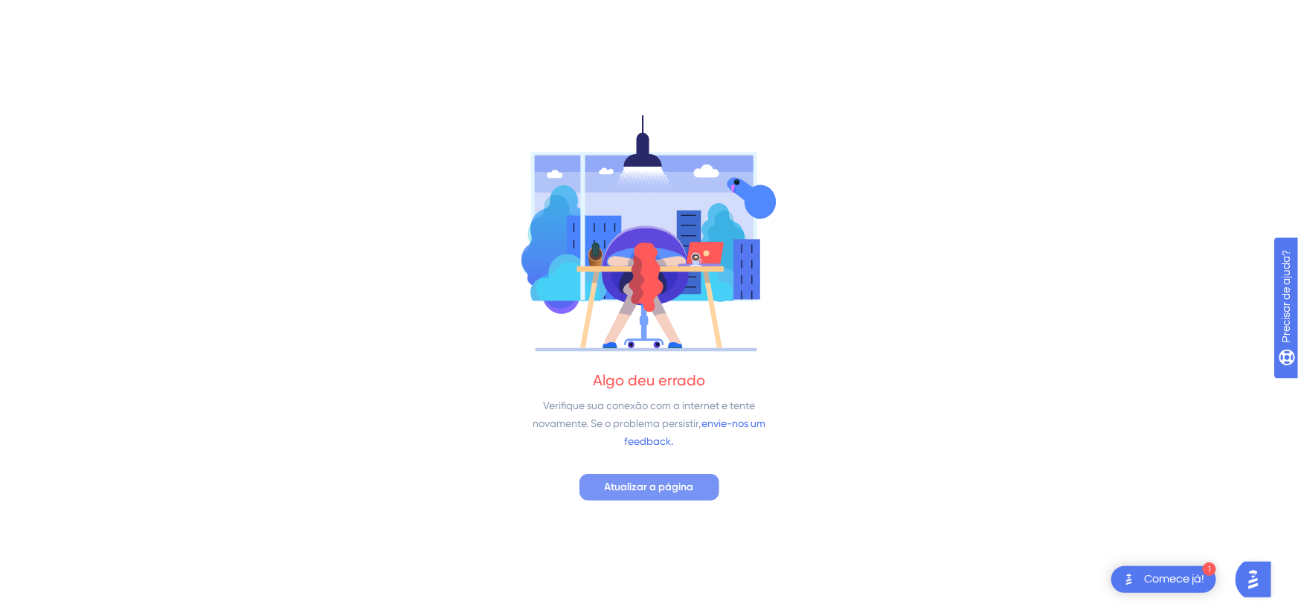
click at [674, 488] on font "Atualizar a página" at bounding box center [649, 486] width 89 height 13
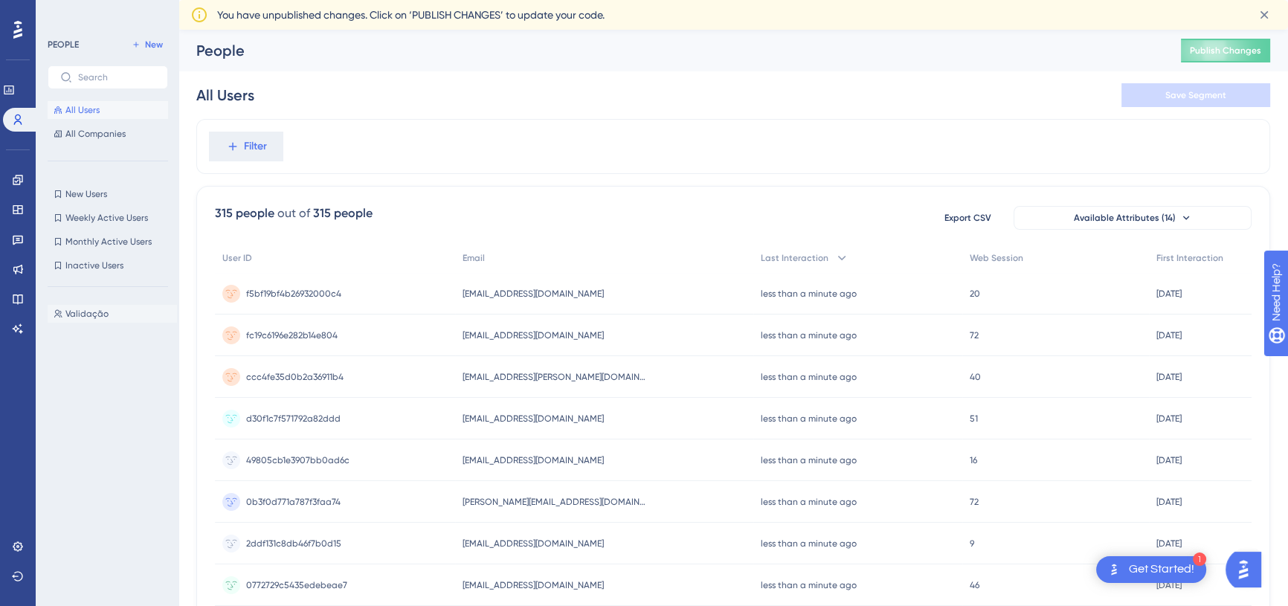
click at [91, 312] on span "Validação" at bounding box center [86, 314] width 43 height 12
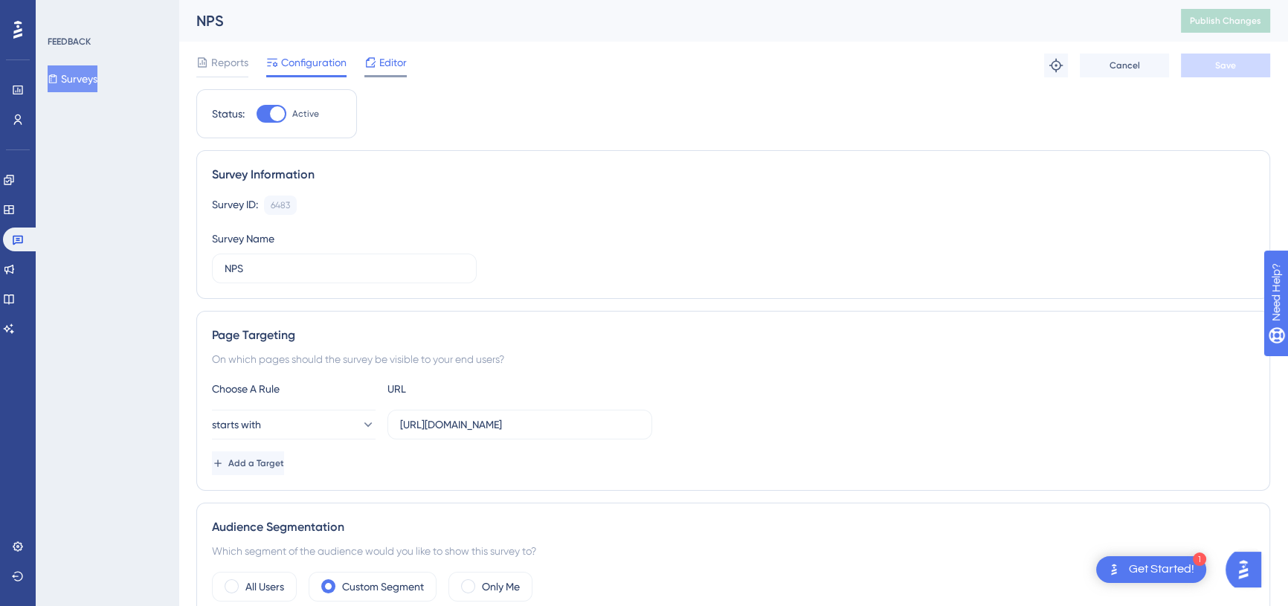
click at [384, 69] on span "Editor" at bounding box center [393, 63] width 28 height 18
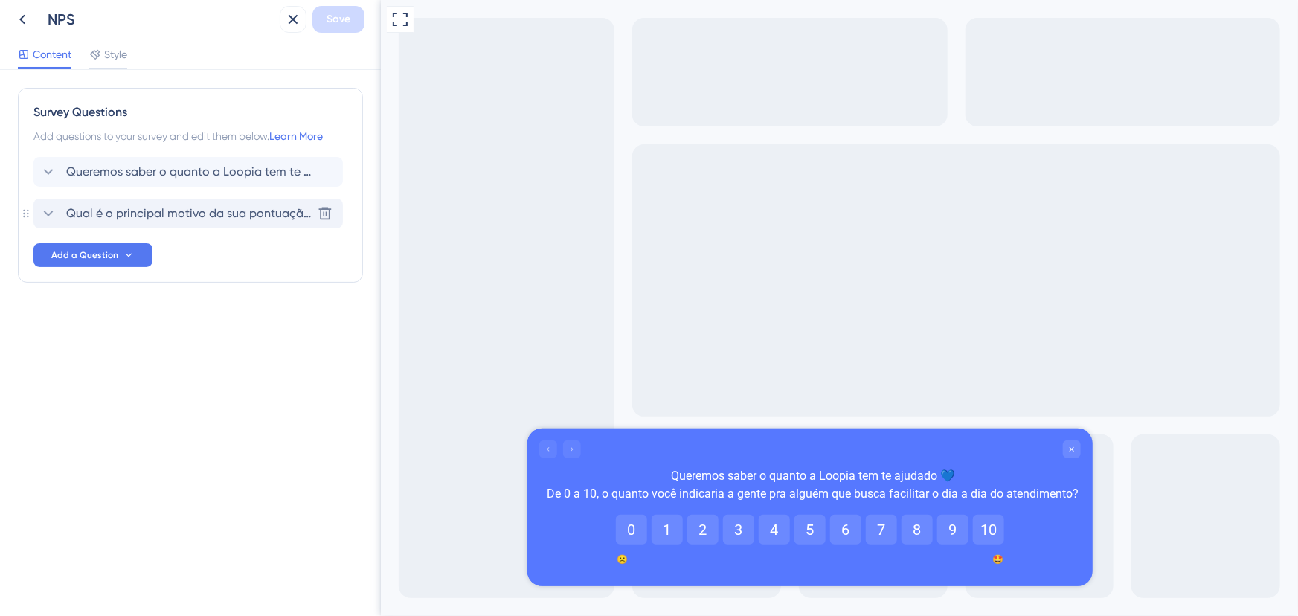
click at [88, 216] on span "Qual é o principal motivo da sua pontuação?" at bounding box center [188, 214] width 245 height 18
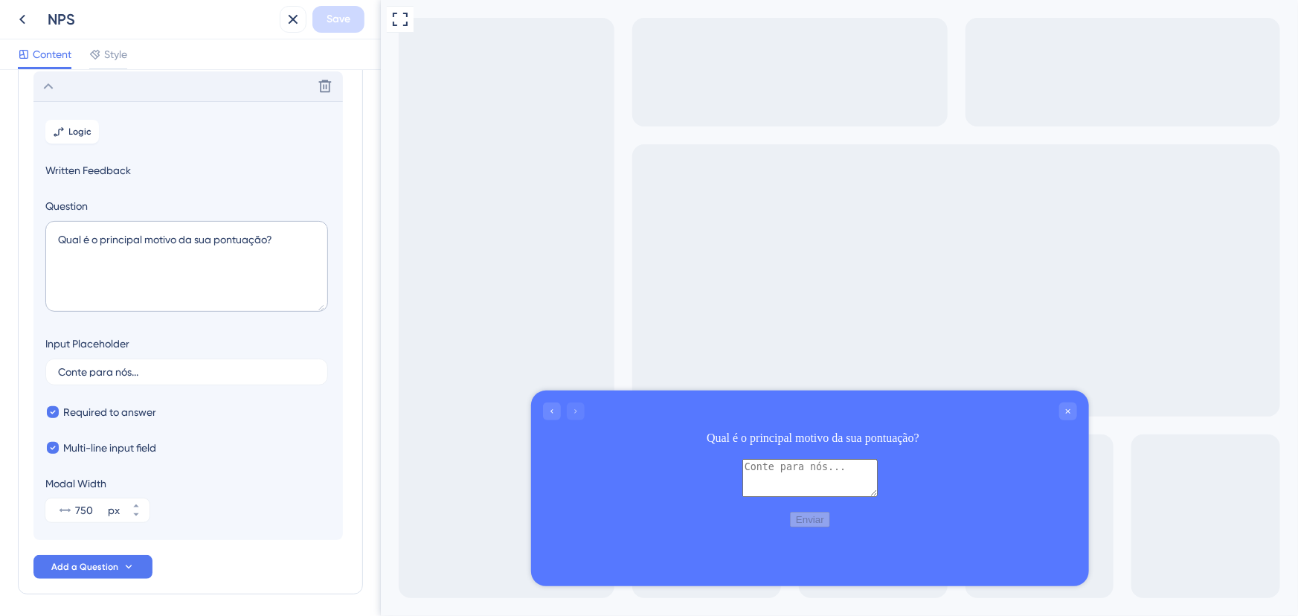
scroll to position [126, 0]
click at [78, 137] on span "Logic" at bounding box center [80, 132] width 23 height 12
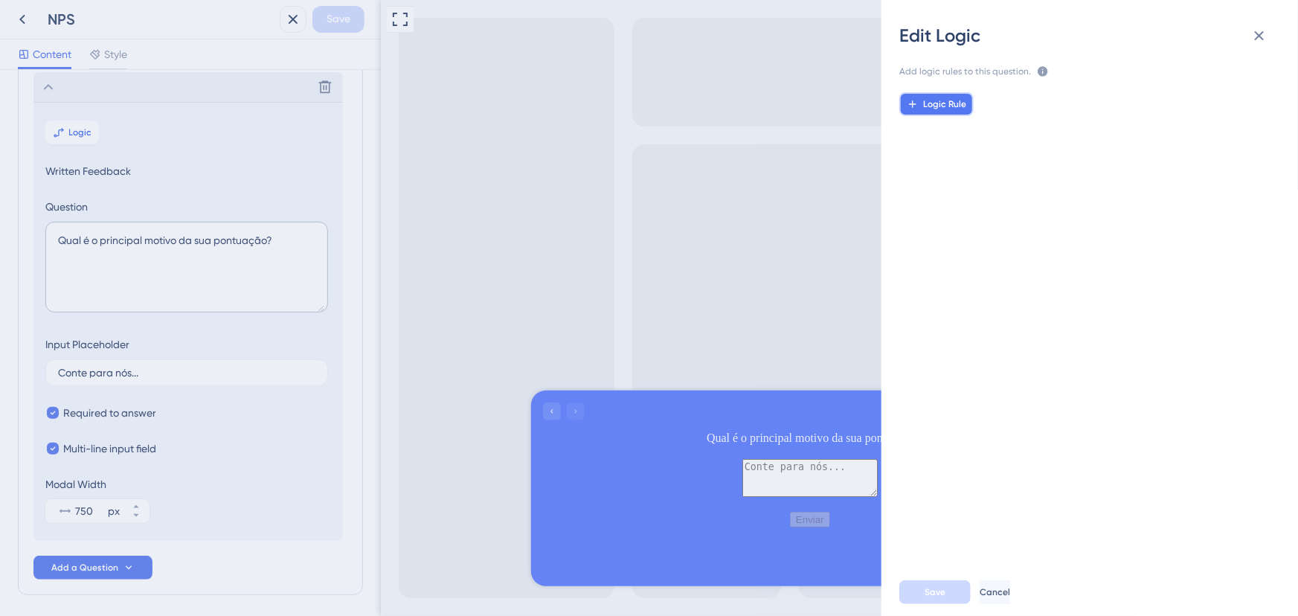
click at [927, 103] on span "Logic Rule" at bounding box center [944, 104] width 43 height 12
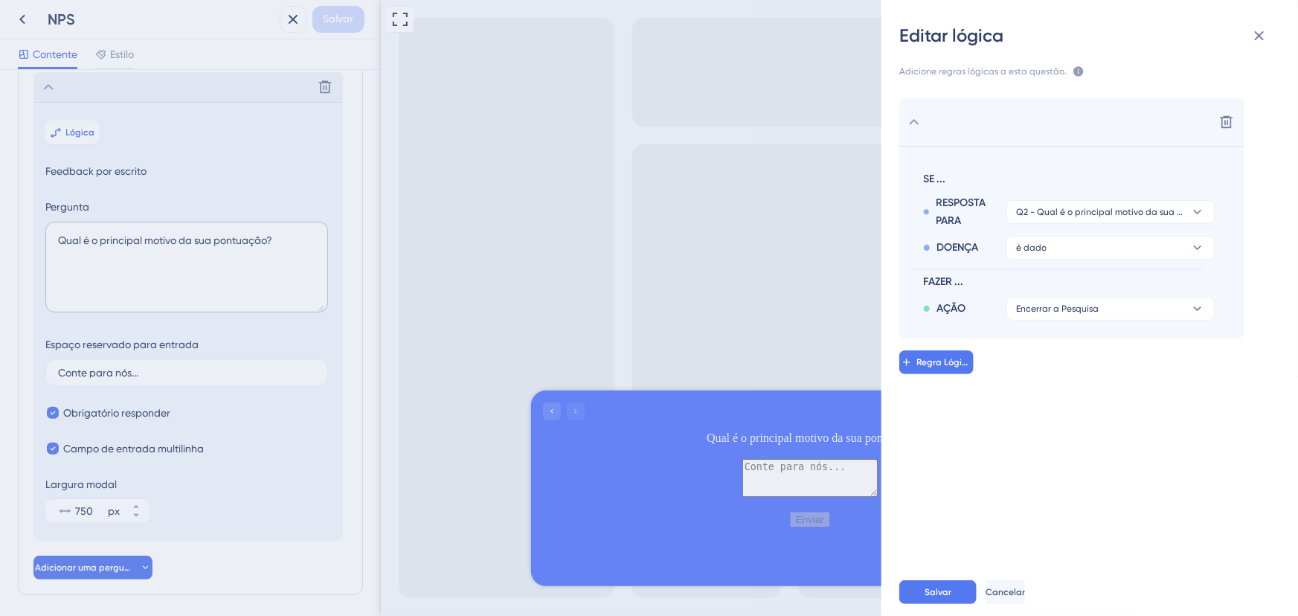
scroll to position [145, 0]
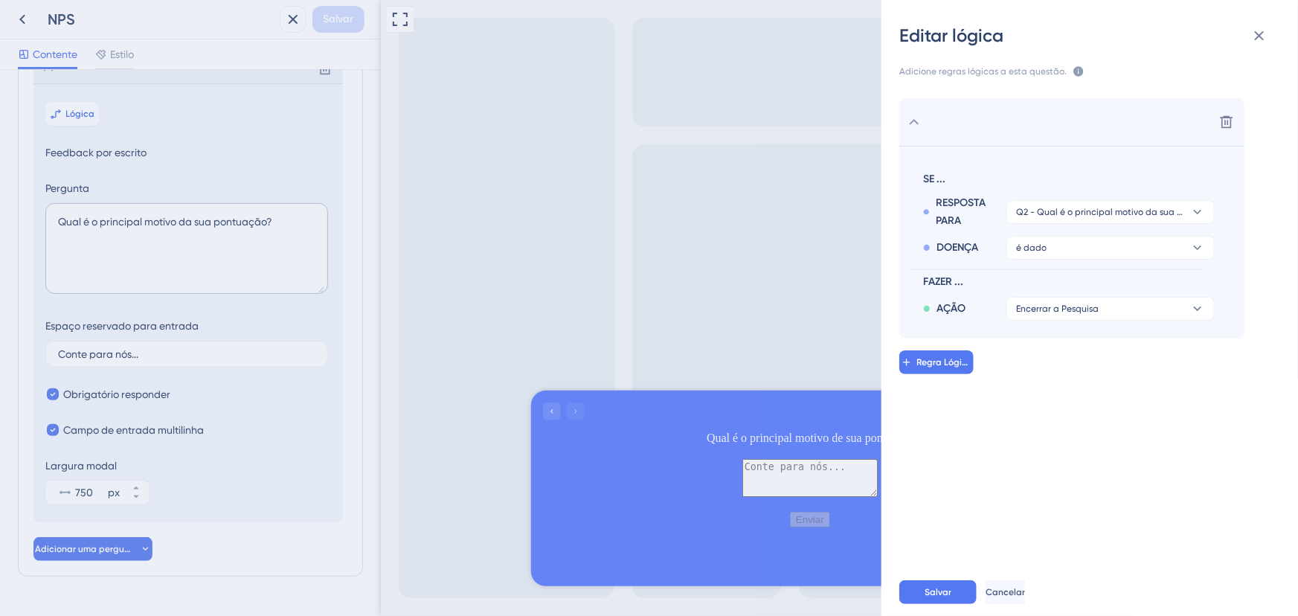
click at [1094, 81] on div "Excluir SE ... RESPOSTA PARA Q2 - Qual é o principal motivo da sua pontuação? D…" at bounding box center [1095, 318] width 440 height 476
click at [1025, 582] on button "Cancelar" at bounding box center [1004, 592] width 39 height 24
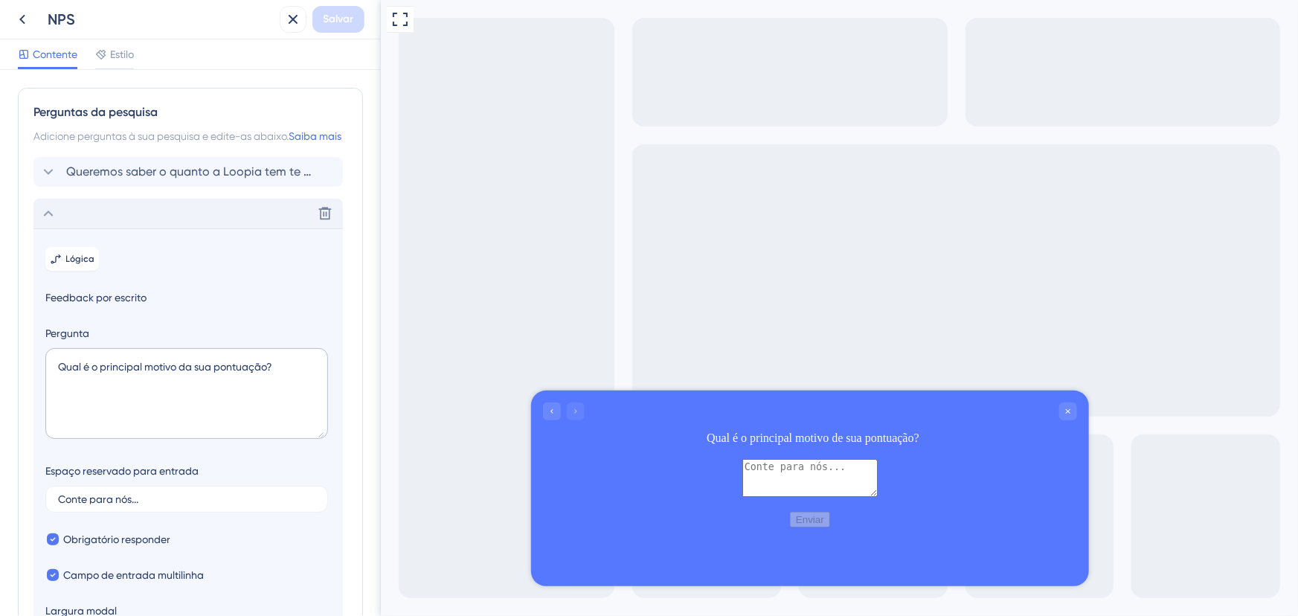
scroll to position [0, 0]
click at [223, 178] on font "Queremos saber o quanto a Loopia tem te ajudado 💙 De 0 a 10, o quanto você indi…" at bounding box center [494, 171] width 857 height 14
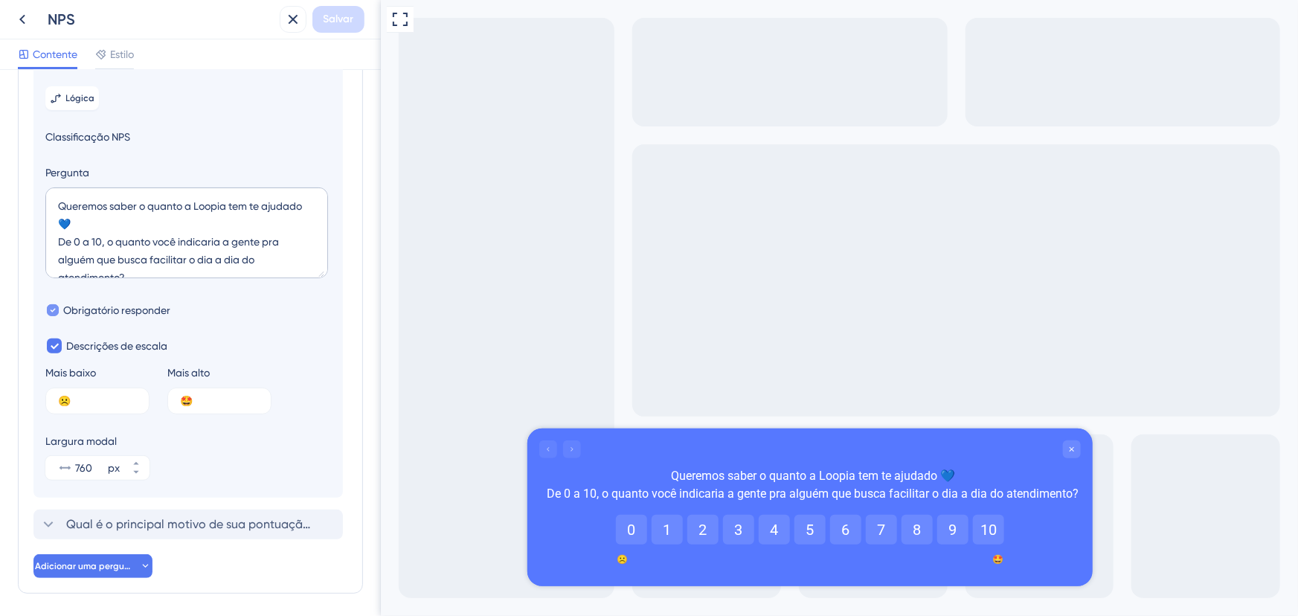
scroll to position [119, 0]
click at [81, 103] on font "Lógica" at bounding box center [80, 98] width 29 height 10
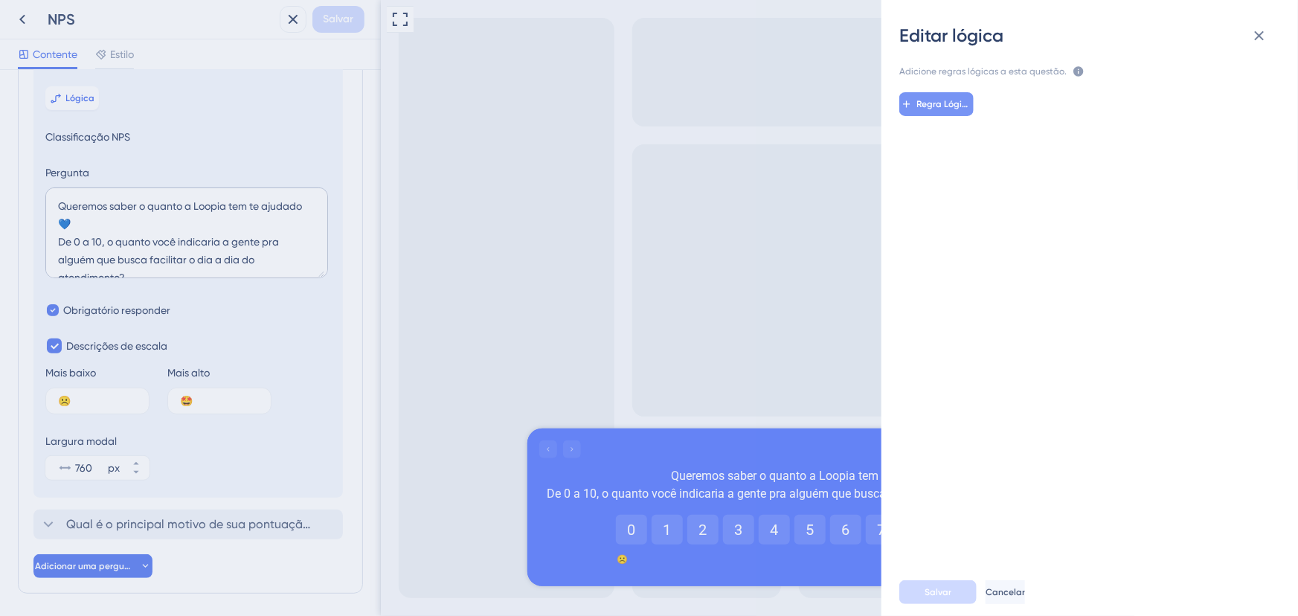
click at [944, 110] on button "Regra Lógica" at bounding box center [936, 104] width 74 height 24
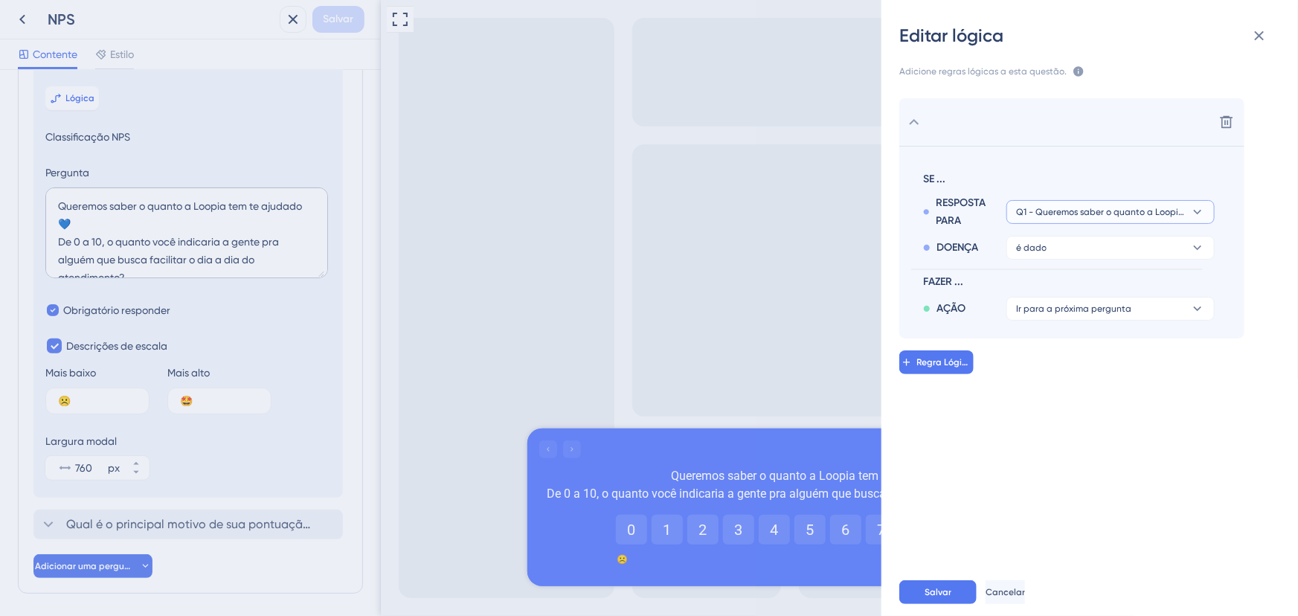
click at [1185, 210] on button "Q1 - Queremos saber o quanto a Loopia tem te ajudado 💙 De 0 a 10, o quanto você…" at bounding box center [1110, 212] width 208 height 24
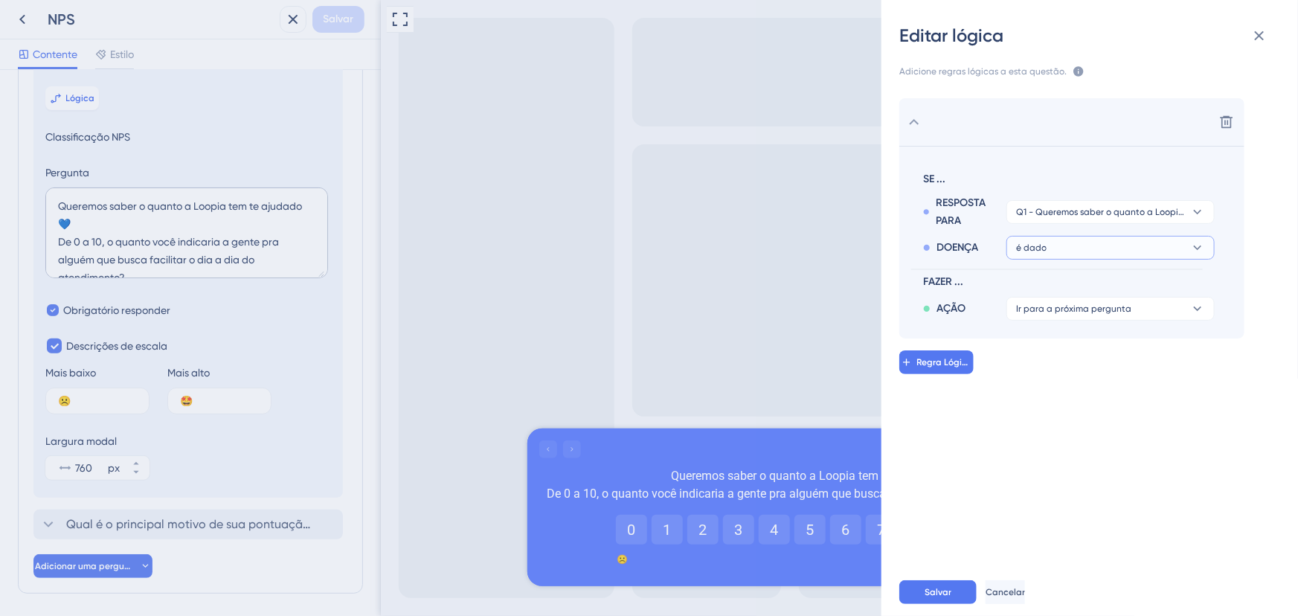
click at [1179, 252] on button "é dado" at bounding box center [1110, 248] width 208 height 24
click at [1072, 347] on font "é menor que" at bounding box center [1051, 350] width 59 height 12
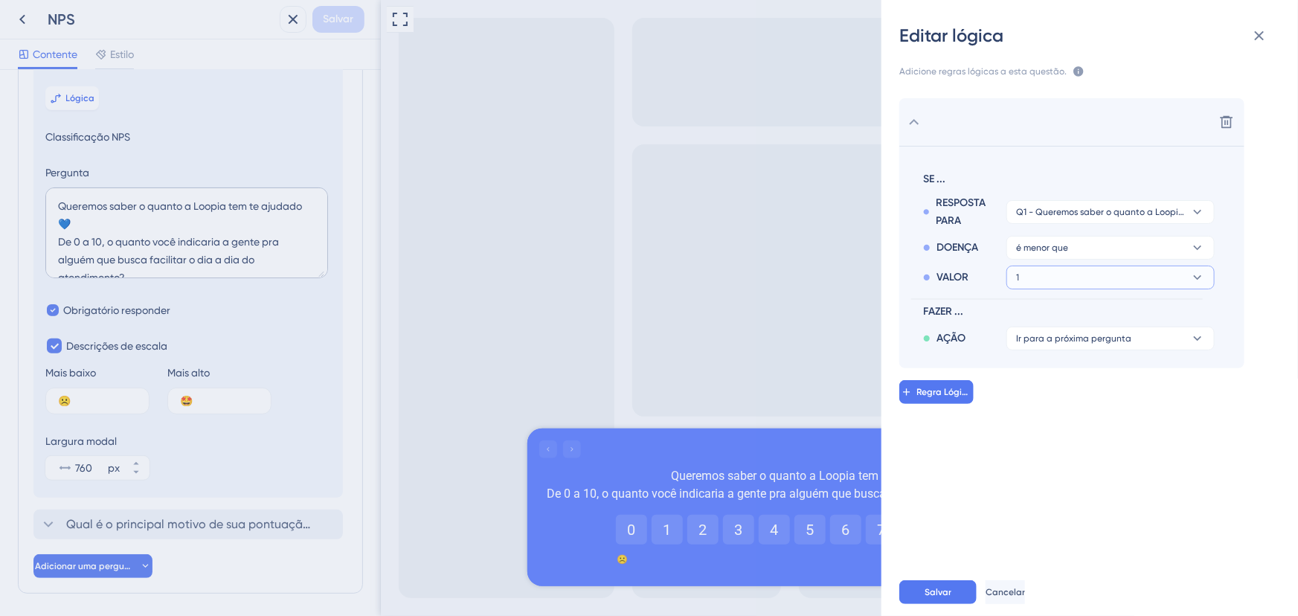
click at [1198, 271] on icon at bounding box center [1197, 277] width 15 height 15
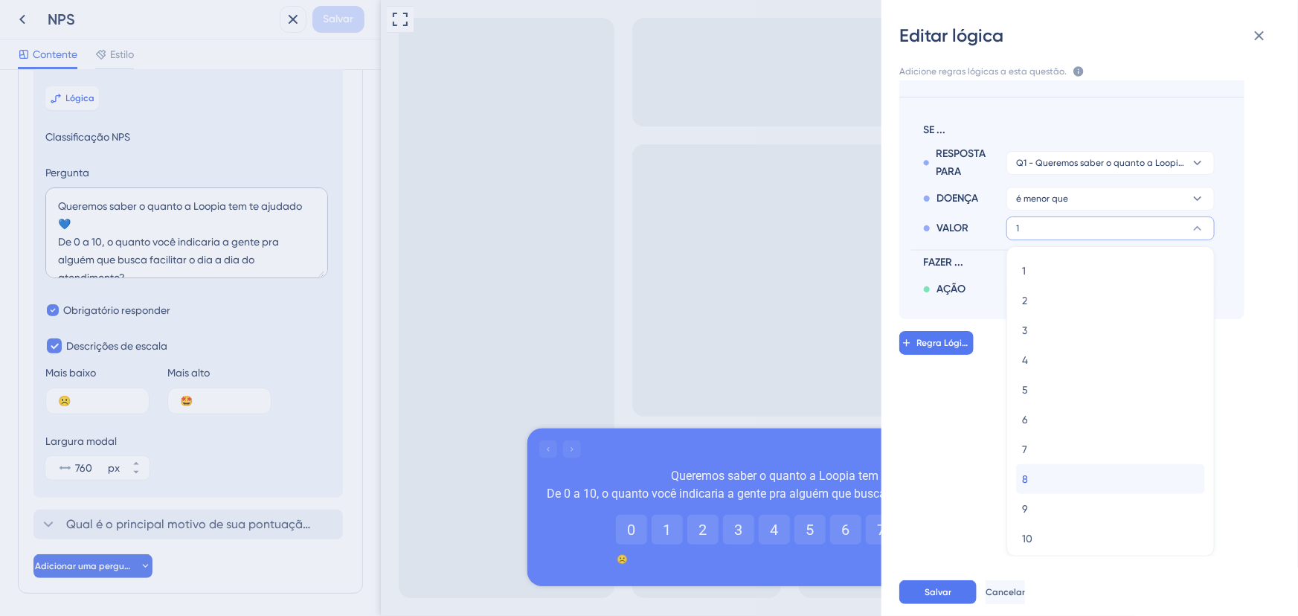
click at [1031, 486] on div "8 8" at bounding box center [1110, 479] width 177 height 30
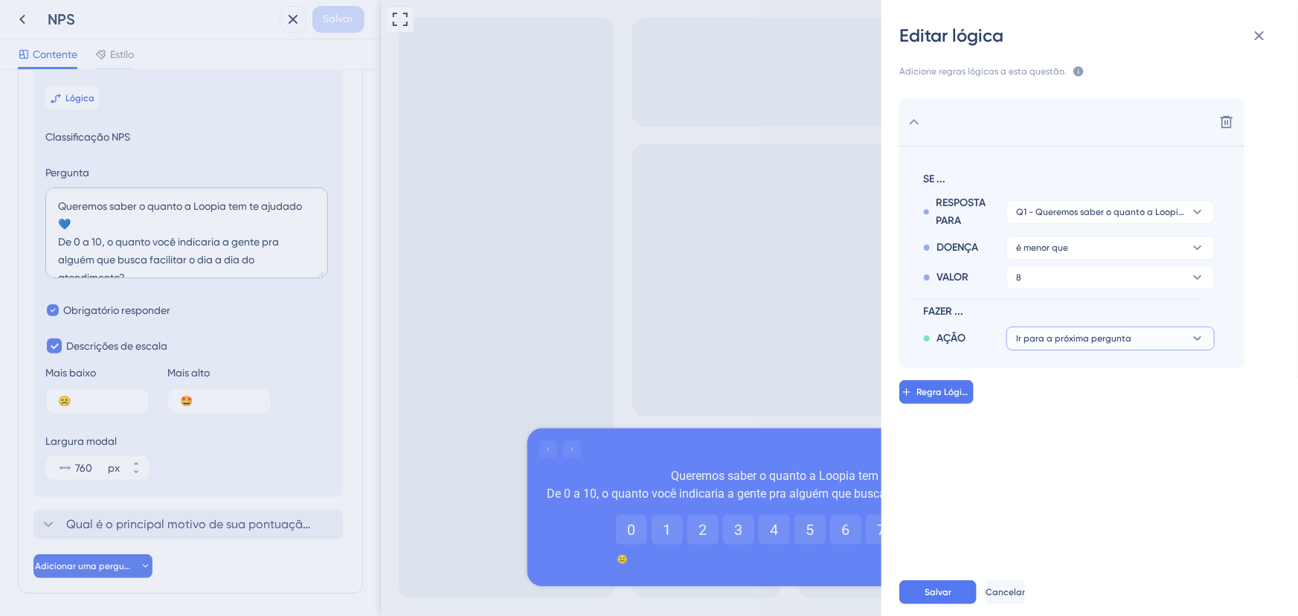
click at [1190, 336] on icon at bounding box center [1197, 338] width 15 height 15
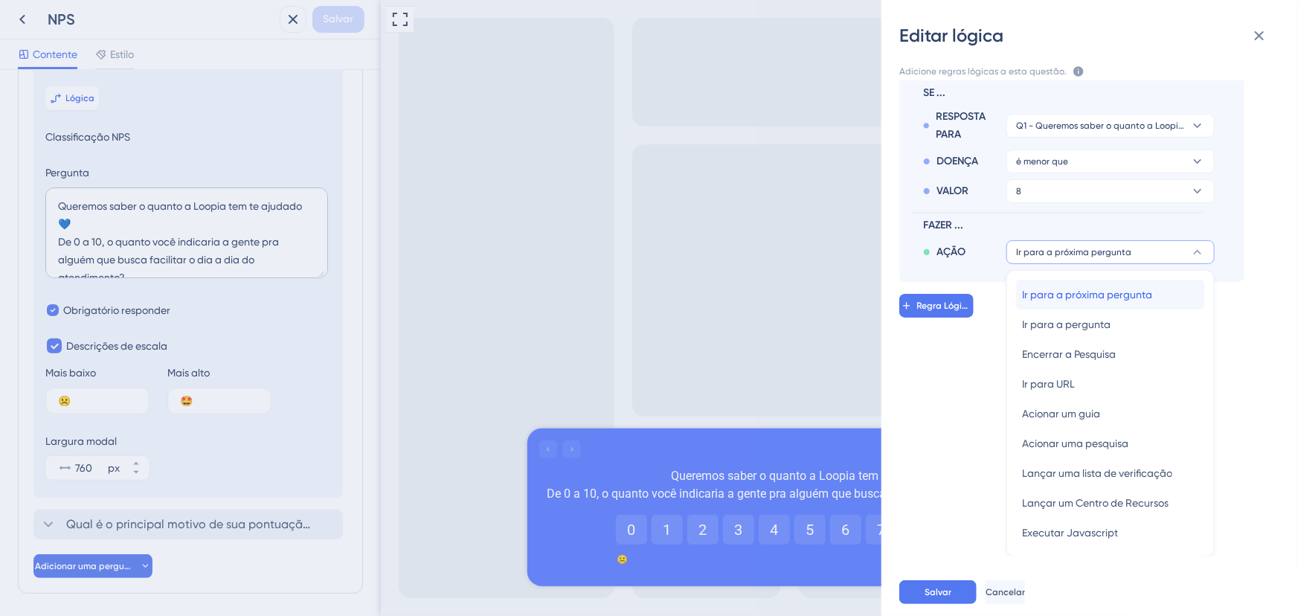
click at [1090, 289] on font "Ir para a próxima pergunta" at bounding box center [1087, 295] width 130 height 12
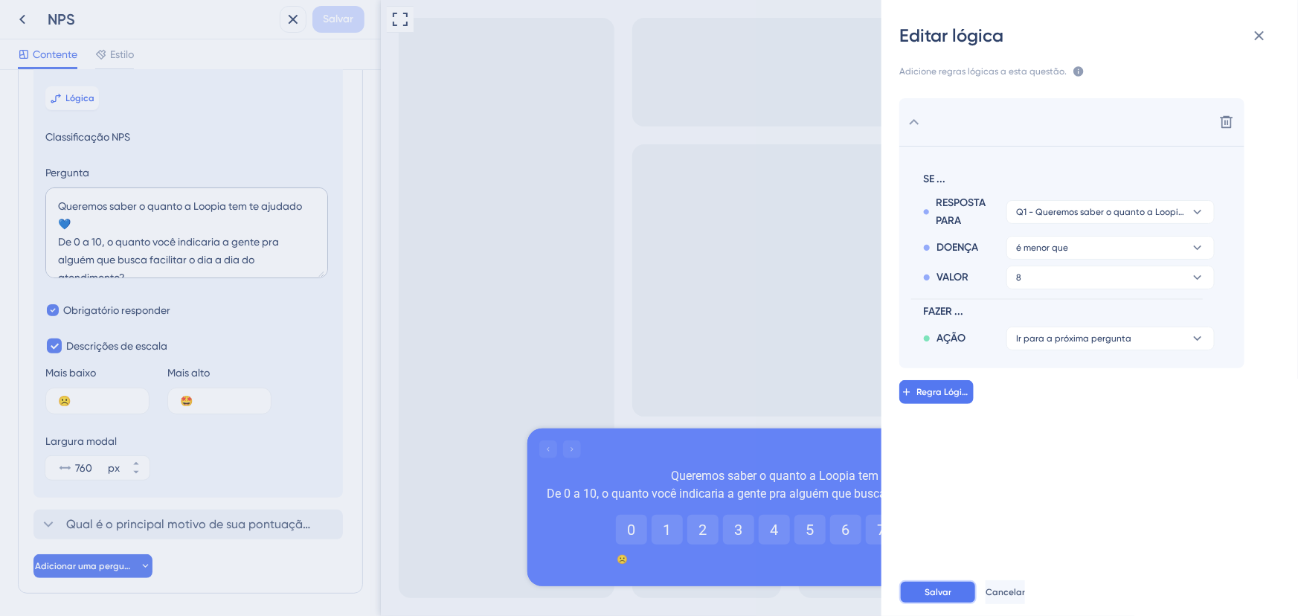
click at [932, 594] on font "Salvar" at bounding box center [937, 592] width 27 height 10
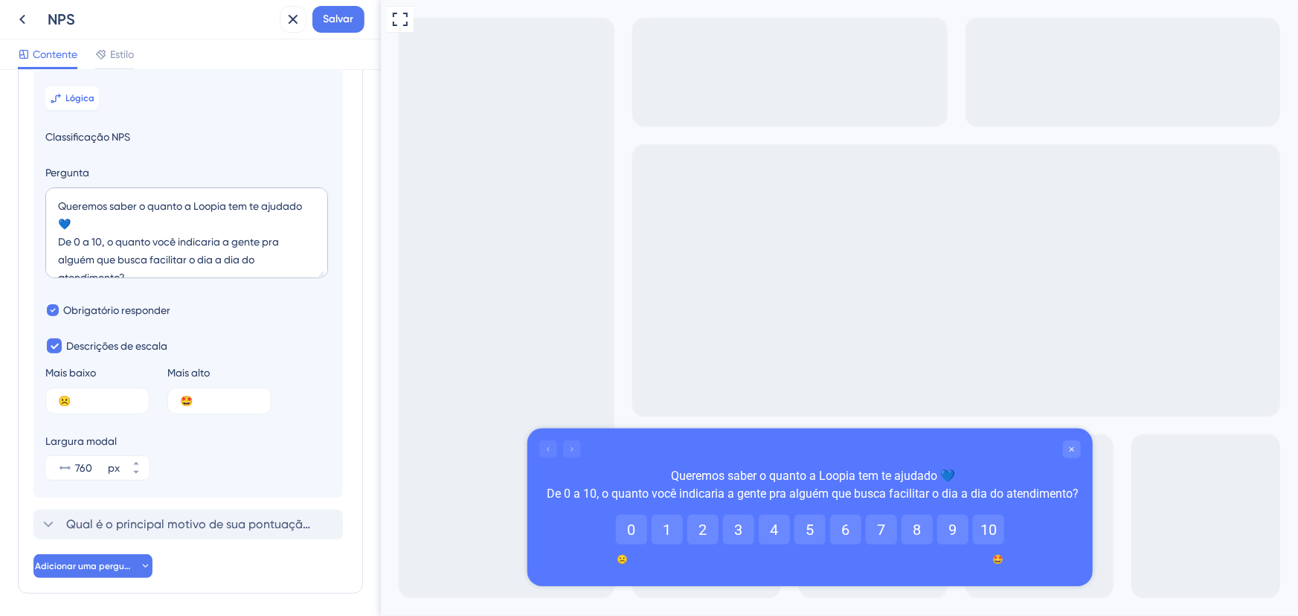
scroll to position [191, 0]
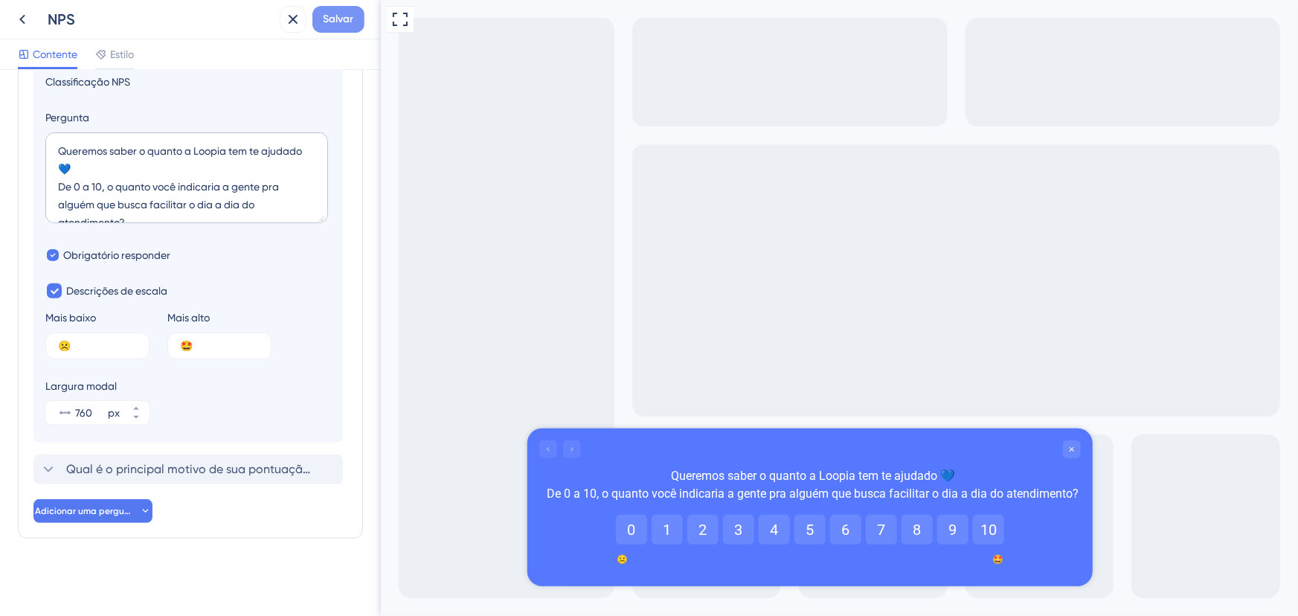
click at [342, 22] on font "Salvar" at bounding box center [338, 19] width 30 height 13
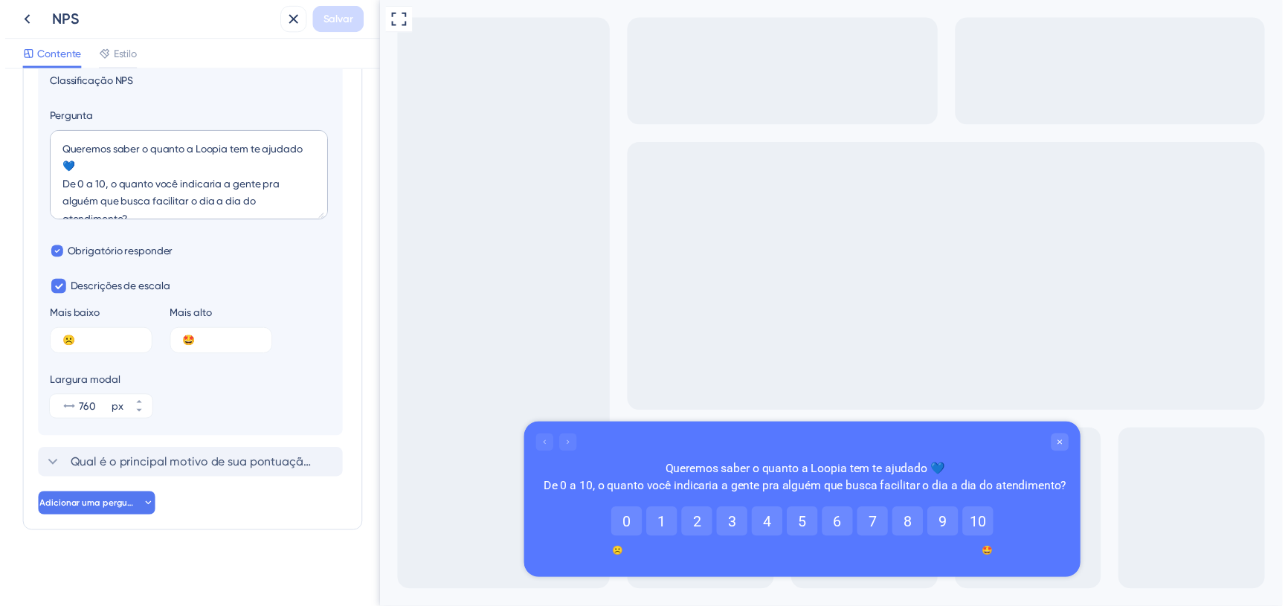
scroll to position [0, 0]
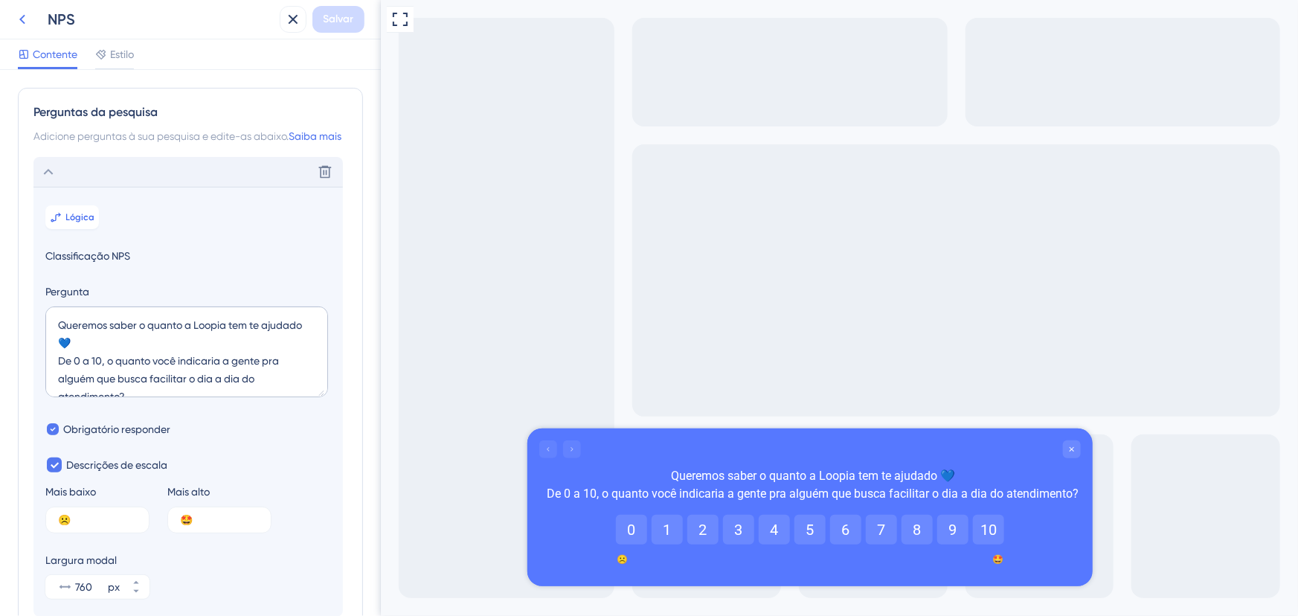
click at [12, 13] on button at bounding box center [22, 19] width 27 height 27
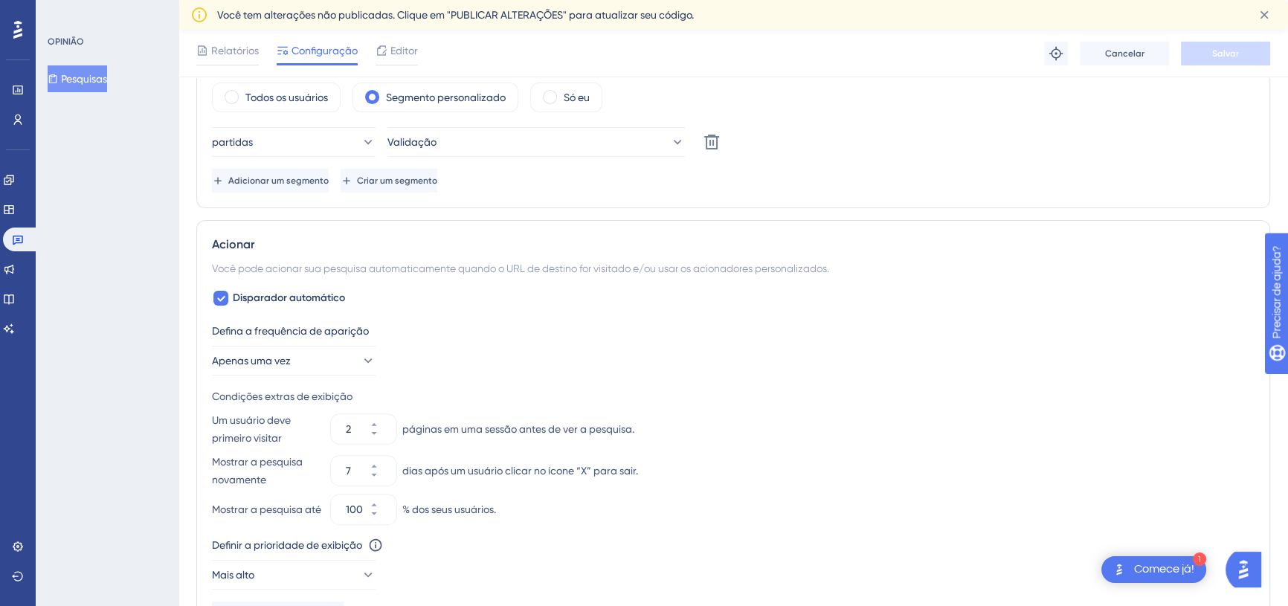
scroll to position [526, 0]
click at [361, 356] on icon at bounding box center [367, 359] width 15 height 15
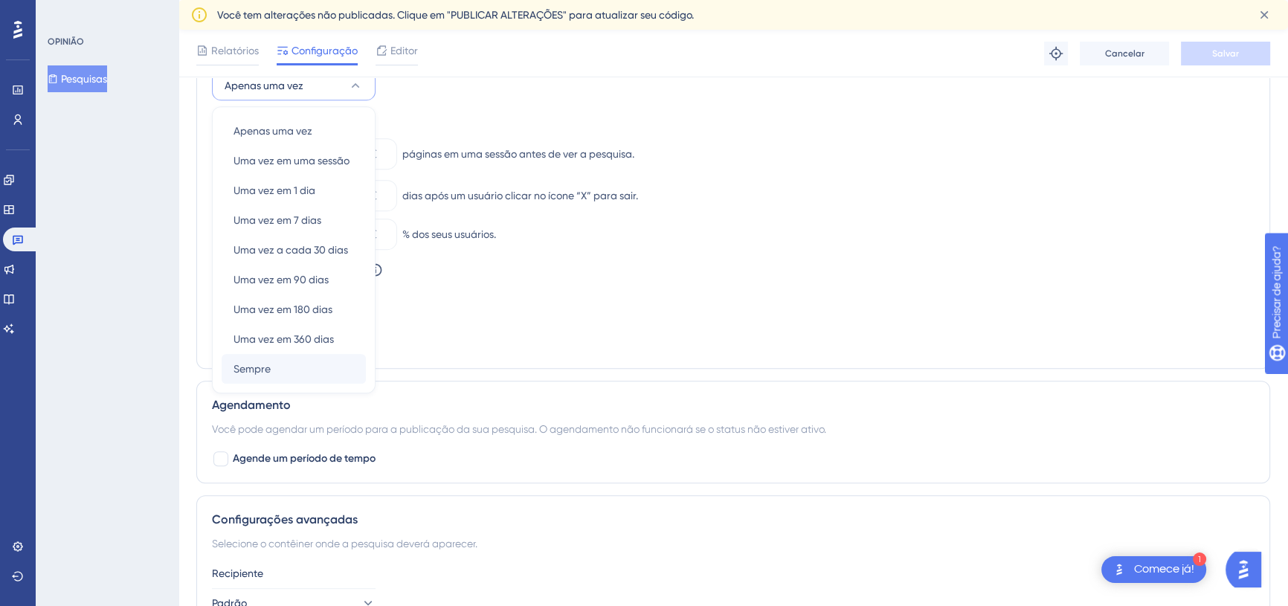
scroll to position [801, 0]
click at [282, 361] on div "Sempre Sempre" at bounding box center [294, 368] width 120 height 30
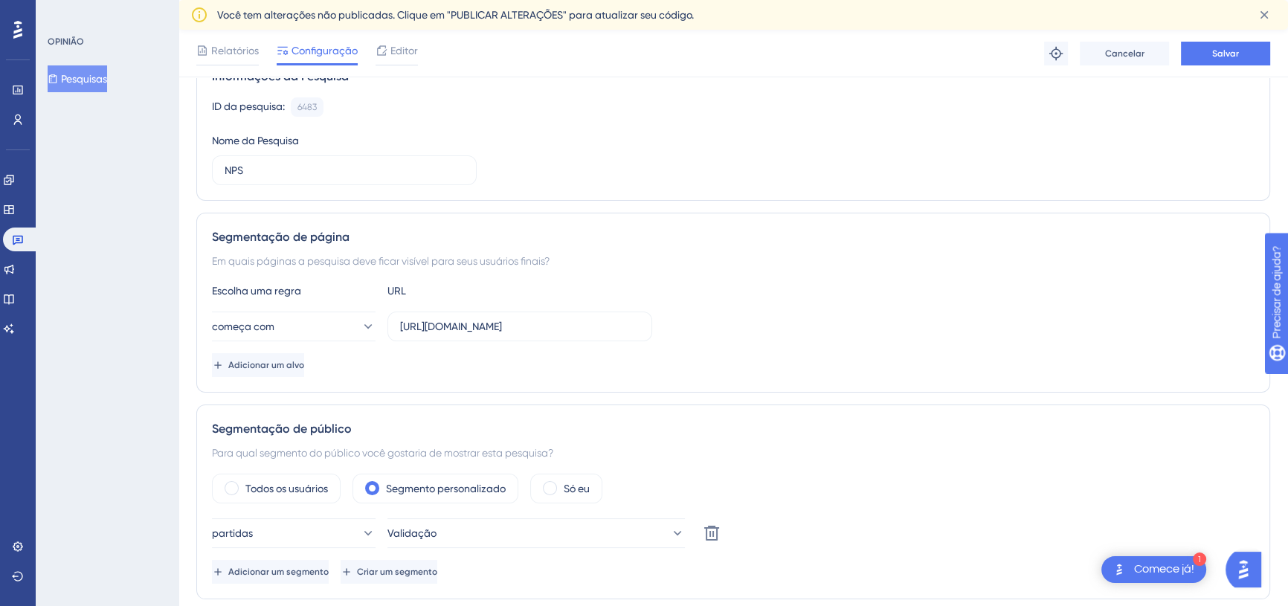
scroll to position [74, 0]
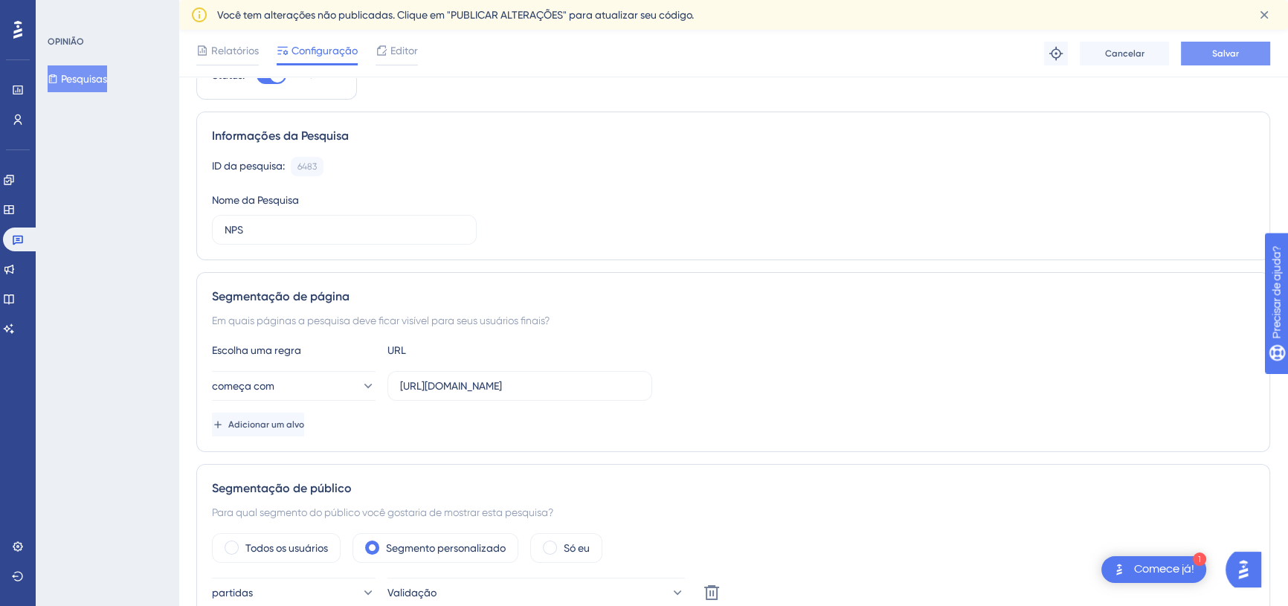
click at [1199, 59] on button "Salvar" at bounding box center [1225, 54] width 89 height 24
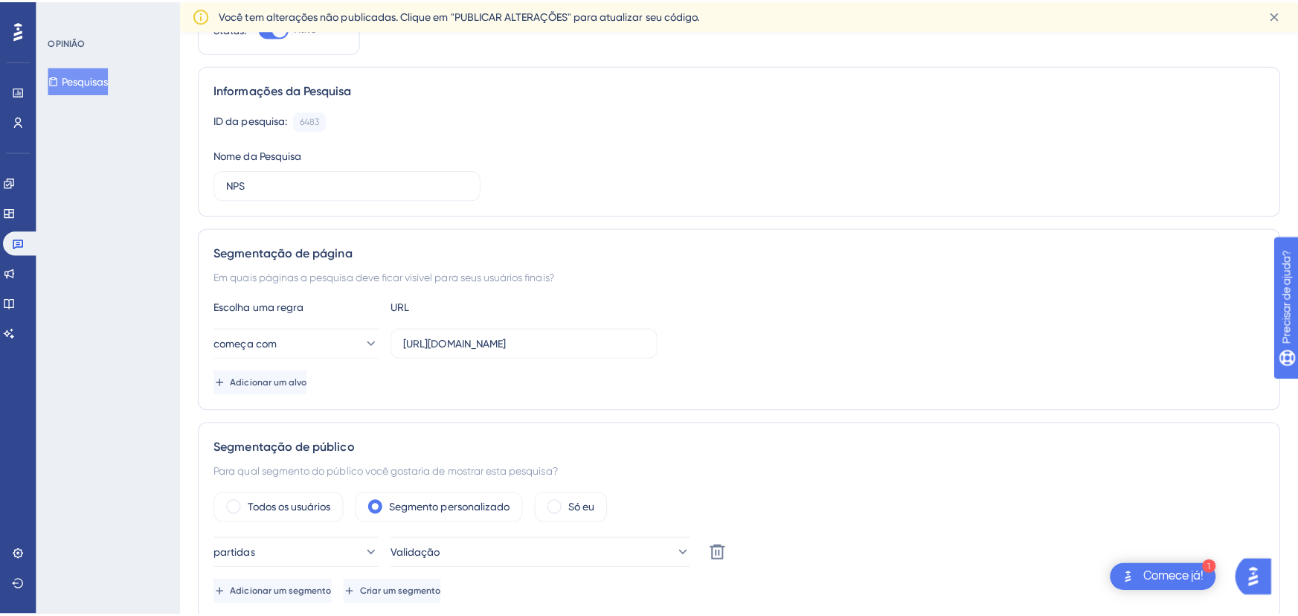
scroll to position [0, 0]
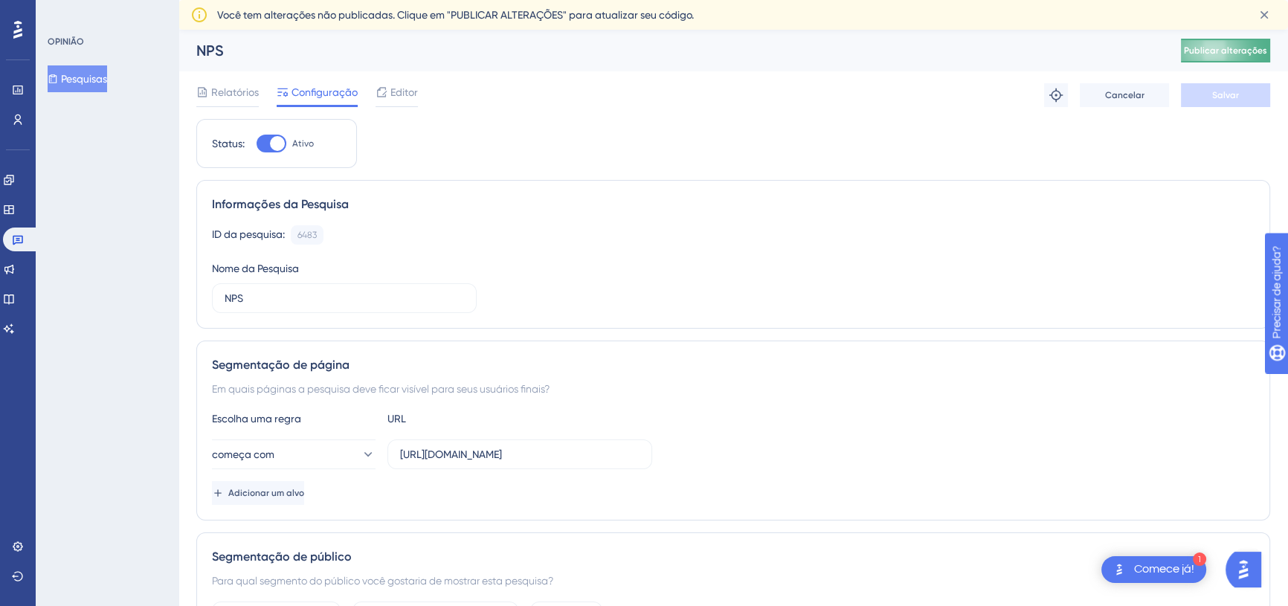
click at [1243, 59] on button "Publicar alterações" at bounding box center [1225, 51] width 89 height 24
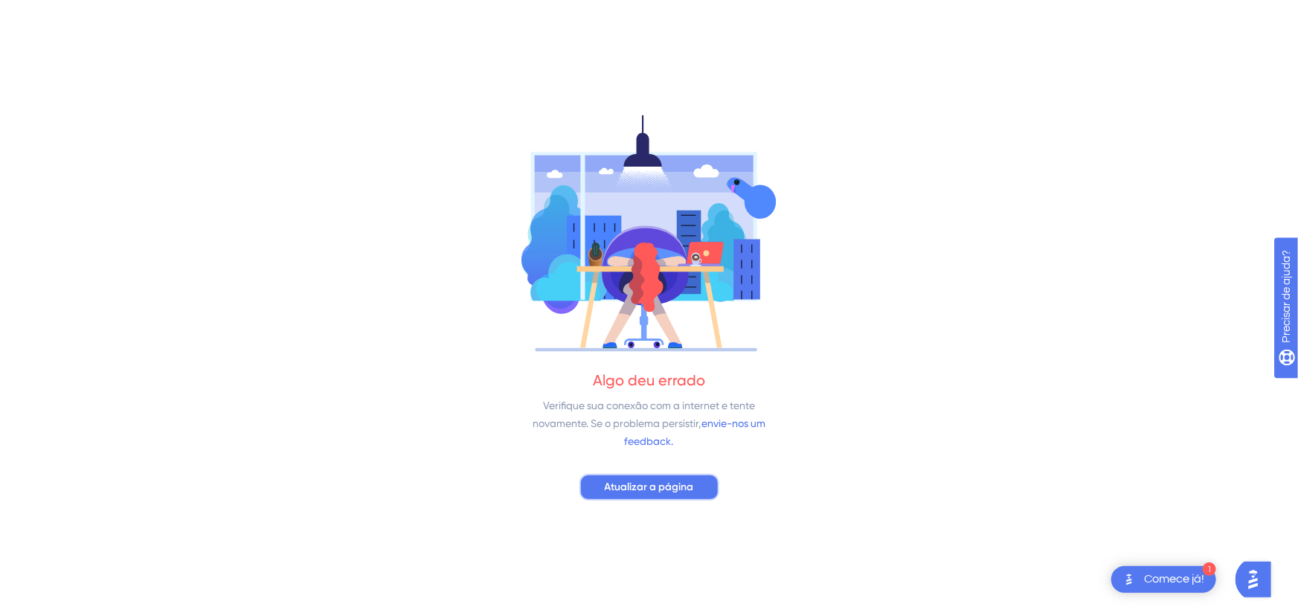
click at [669, 489] on font "Atualizar a página" at bounding box center [649, 486] width 89 height 13
